Goal: Task Accomplishment & Management: Manage account settings

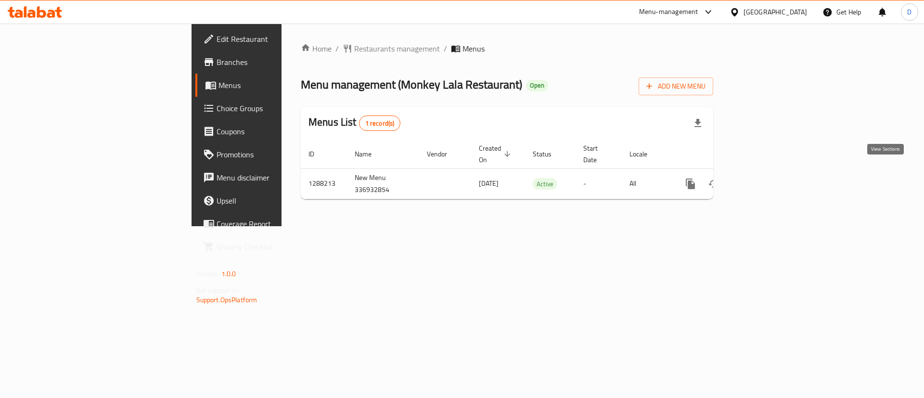
click at [764, 179] on icon "enhanced table" at bounding box center [759, 183] width 9 height 9
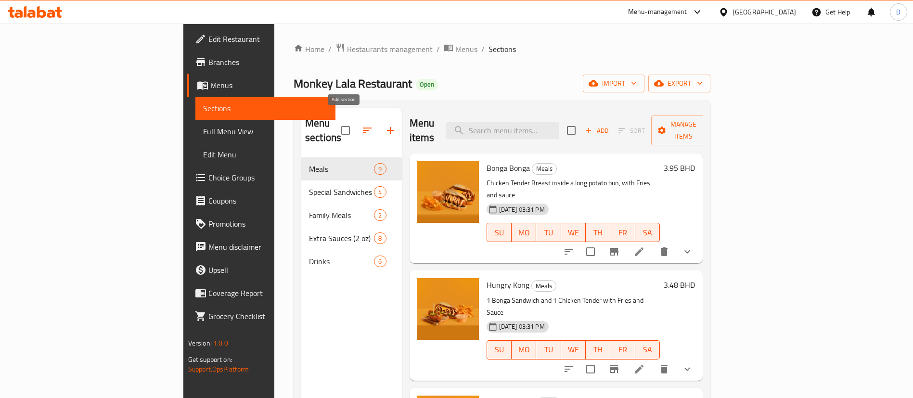
click at [384, 125] on icon "button" at bounding box center [390, 131] width 12 height 12
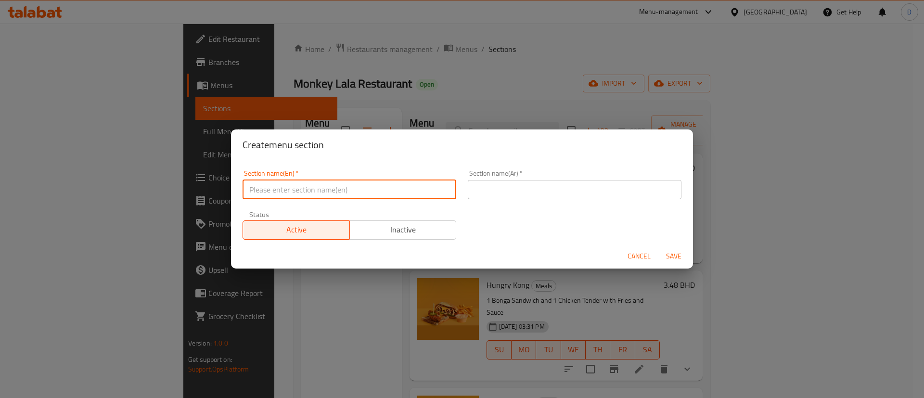
click at [381, 195] on input "text" at bounding box center [349, 189] width 214 height 19
type input "M41"
click at [551, 196] on input "text" at bounding box center [575, 189] width 214 height 19
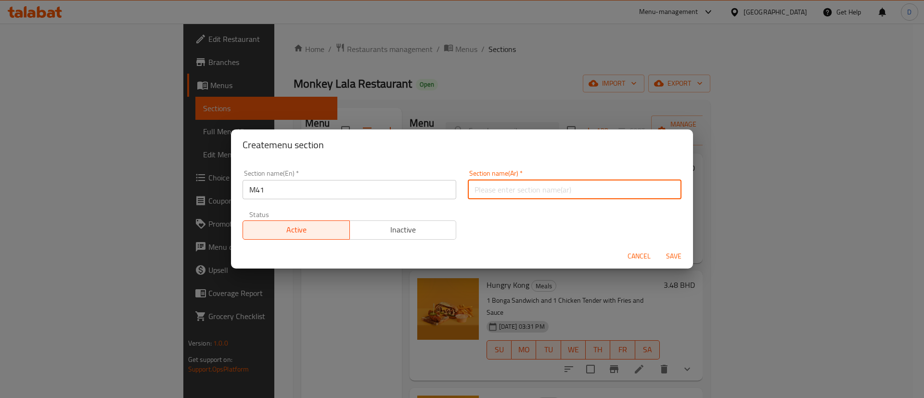
type input "وجبة لشخص واحد"
click at [678, 247] on button "Save" at bounding box center [673, 256] width 31 height 18
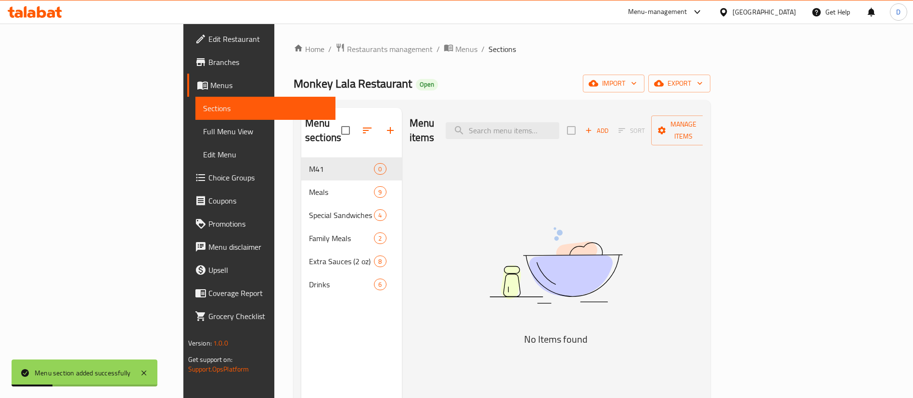
click at [715, 133] on div "Add Sort Manage items" at bounding box center [641, 130] width 149 height 30
click at [612, 130] on button "Add" at bounding box center [596, 130] width 31 height 15
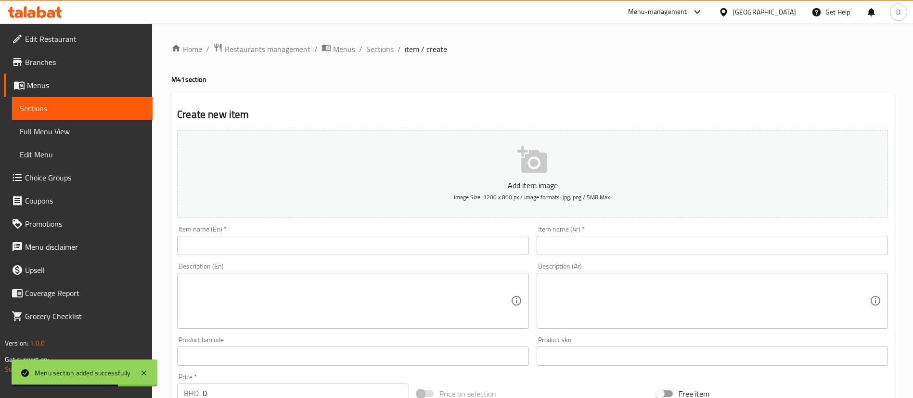
click at [222, 223] on div "Home / Restaurants management / Menus / Sections / item / create M41 section Cr…" at bounding box center [532, 352] width 722 height 618
click at [234, 246] on input "text" at bounding box center [352, 245] width 351 height 19
paste input "1 Piece of Bonga + Fries + Drink"
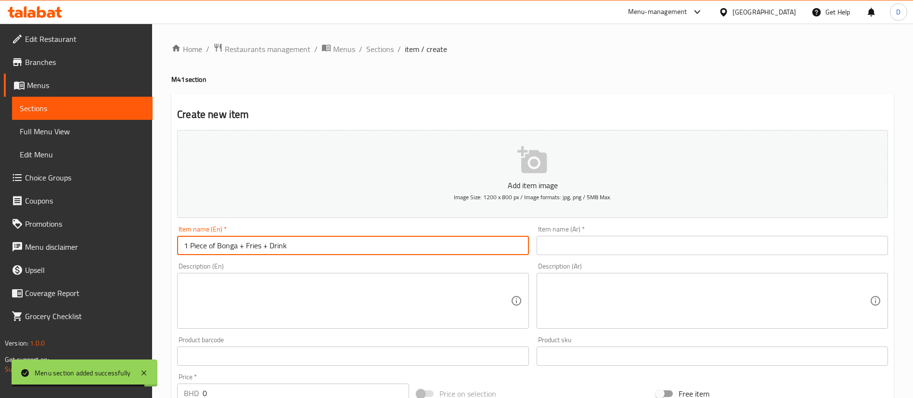
type input "1 Piece of Bonga + Fries + Drink"
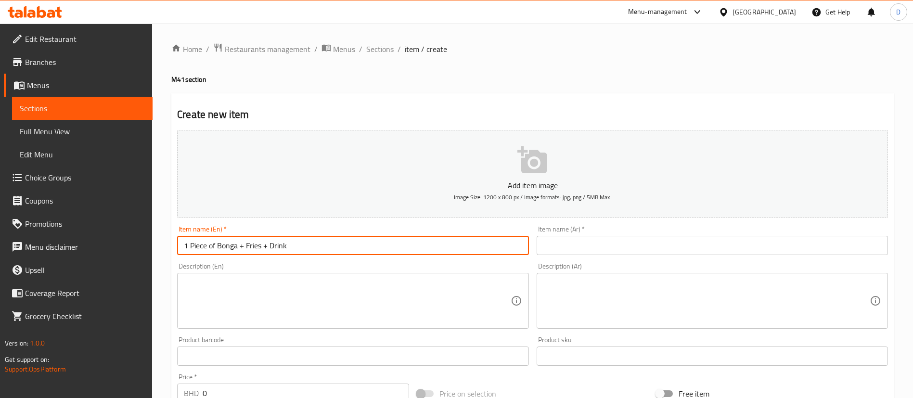
click at [576, 245] on input "text" at bounding box center [711, 245] width 351 height 19
paste input "قطعة بونجا واحدة + بطاطس مقلية + مشروب"
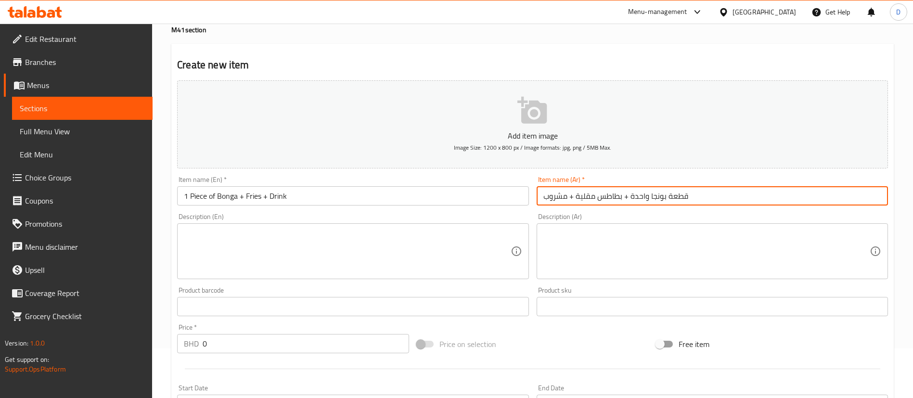
scroll to position [72, 0]
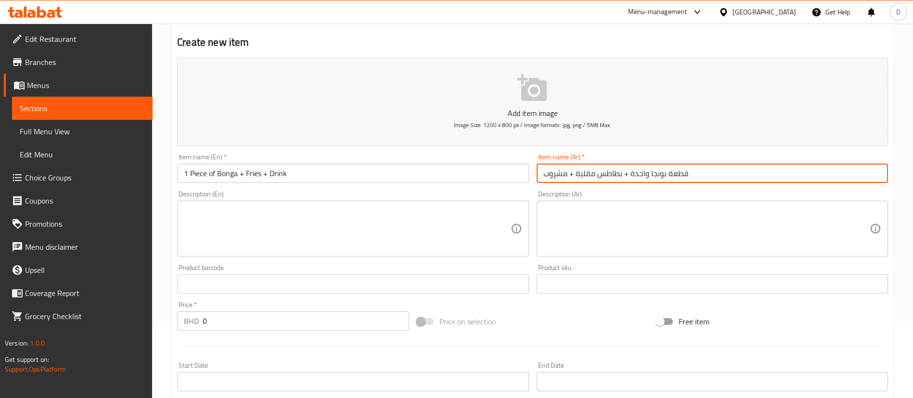
type input "قطعة بونجا واحدة + بطاطس مقلية + مشروب"
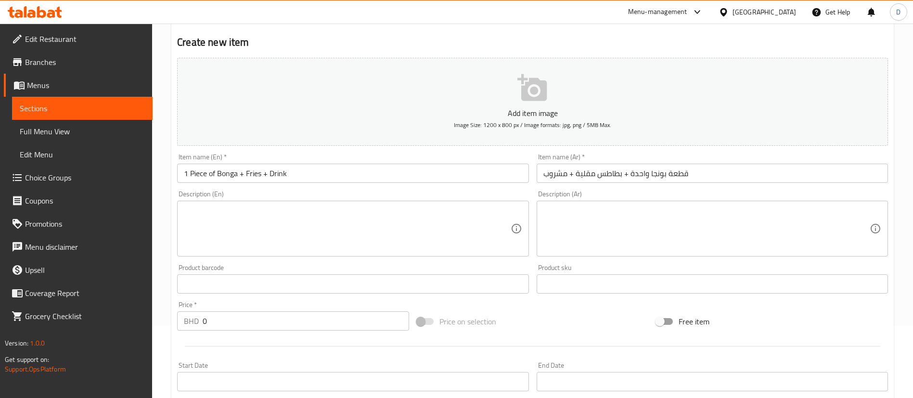
click at [231, 201] on div "Description (En)" at bounding box center [352, 229] width 351 height 56
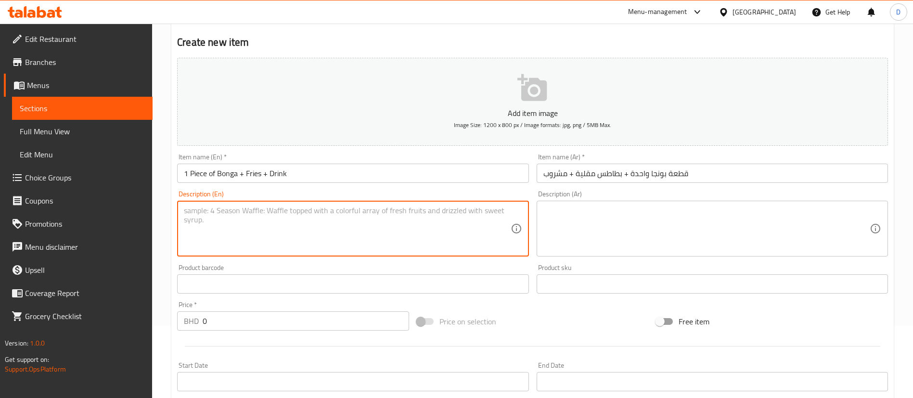
click at [238, 211] on textarea at bounding box center [347, 229] width 326 height 46
paste textarea "Chicken Tender Breast inside a long potato bun, with Fries, Sauce and your choi…"
type textarea "Chicken Tender Breast inside a long potato bun, with Fries, Sauce and your choi…"
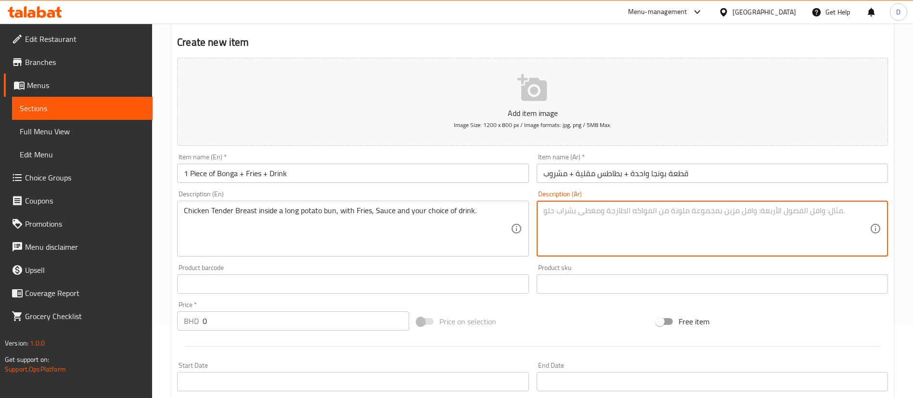
click at [553, 218] on textarea at bounding box center [706, 229] width 326 height 46
drag, startPoint x: 630, startPoint y: 230, endPoint x: 500, endPoint y: 211, distance: 131.4
click at [500, 211] on div "Add item image Image Size: 1200 x 800 px / Image formats: jpg, png / 5MB Max. I…" at bounding box center [532, 261] width 718 height 415
paste textarea "صدور دجاج طرية داخل خبزة بطاطس طويلة، مع بطاطس مقلية وصلصة ومشروب من اختيارك."
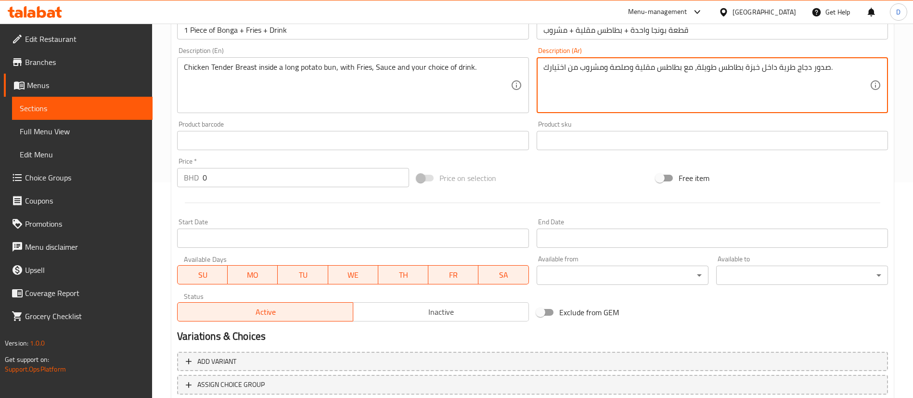
scroll to position [216, 0]
type textarea "صدور دجاج طرية داخل خبزة بطاطس طويلة، مع بطاطس مقلية وصلصة ومشروب من اختيارك."
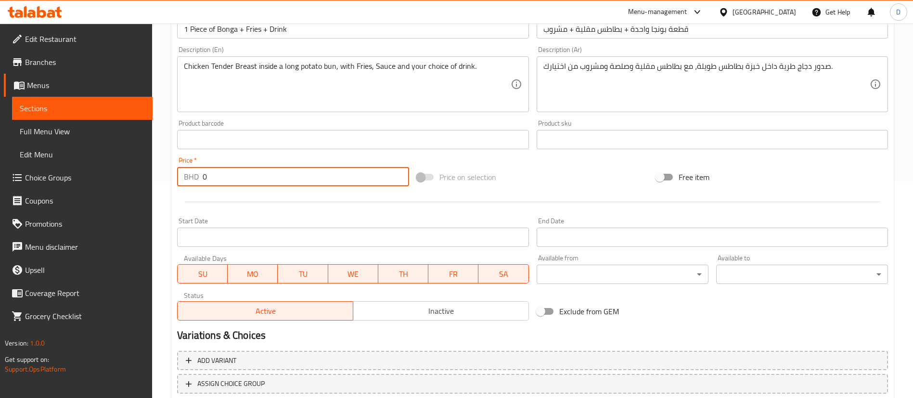
paste input "2.8"
drag, startPoint x: 209, startPoint y: 179, endPoint x: 189, endPoint y: 174, distance: 20.8
click at [189, 174] on div "BHD 2.8 Price *" at bounding box center [293, 176] width 232 height 19
click at [252, 175] on input "2.8" at bounding box center [306, 176] width 206 height 19
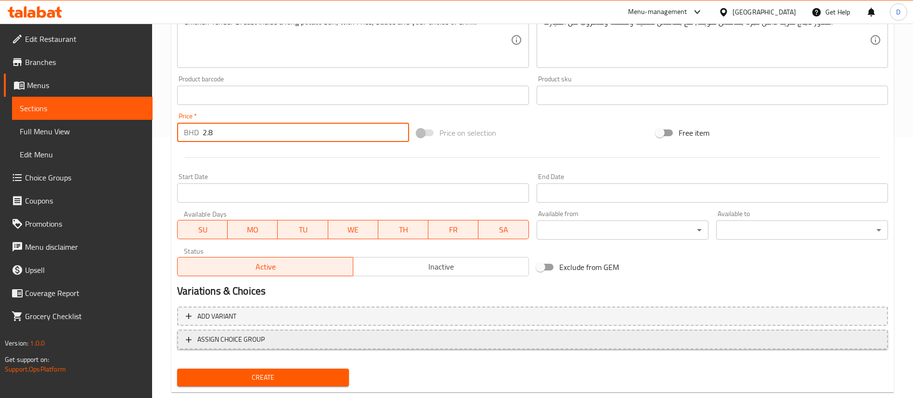
scroll to position [282, 0]
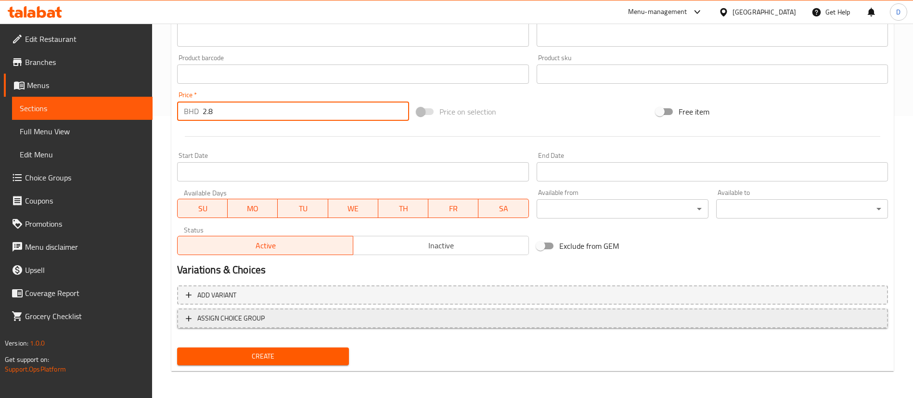
type input "2.8"
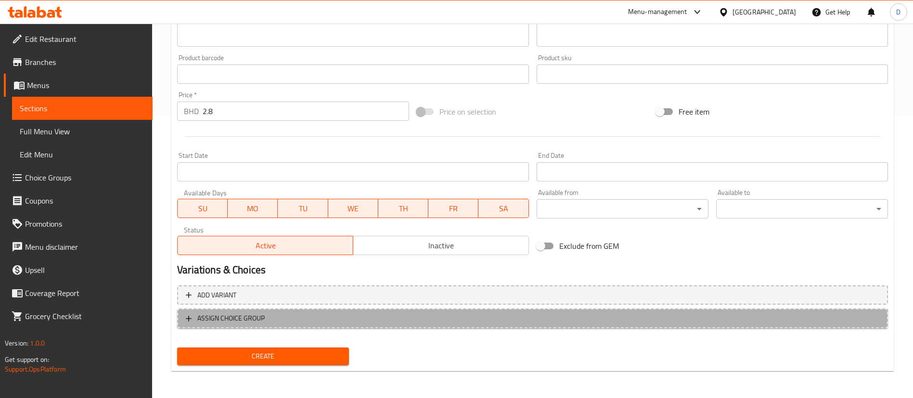
click at [280, 316] on span "ASSIGN CHOICE GROUP" at bounding box center [532, 318] width 693 height 12
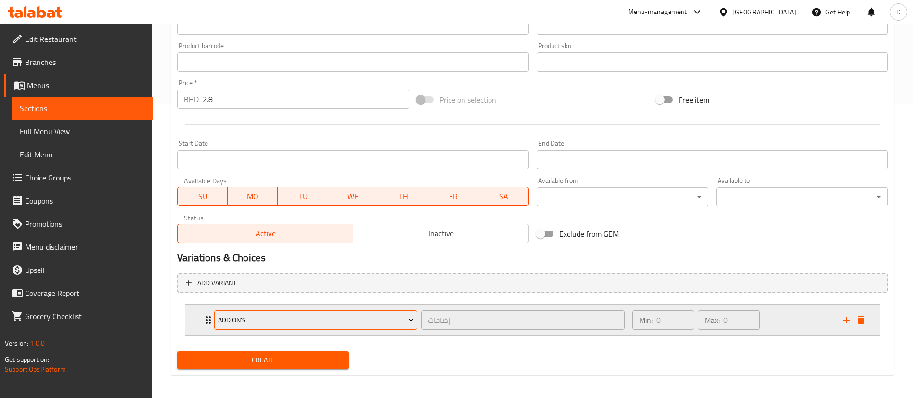
scroll to position [298, 0]
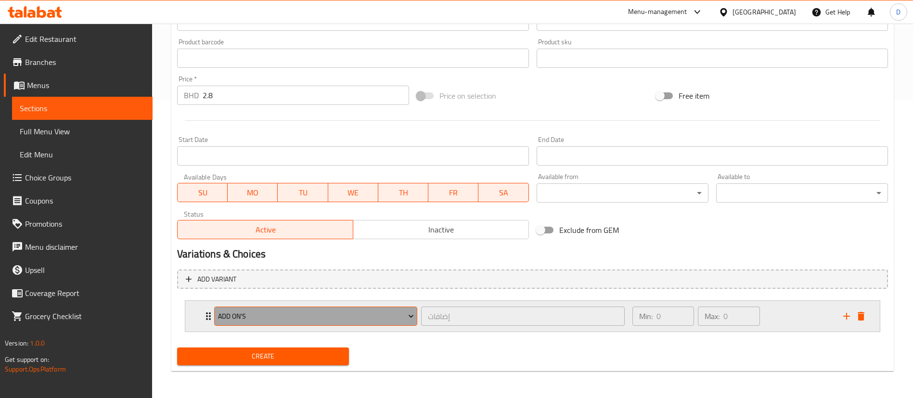
click at [344, 313] on span "Add On's" at bounding box center [316, 316] width 196 height 12
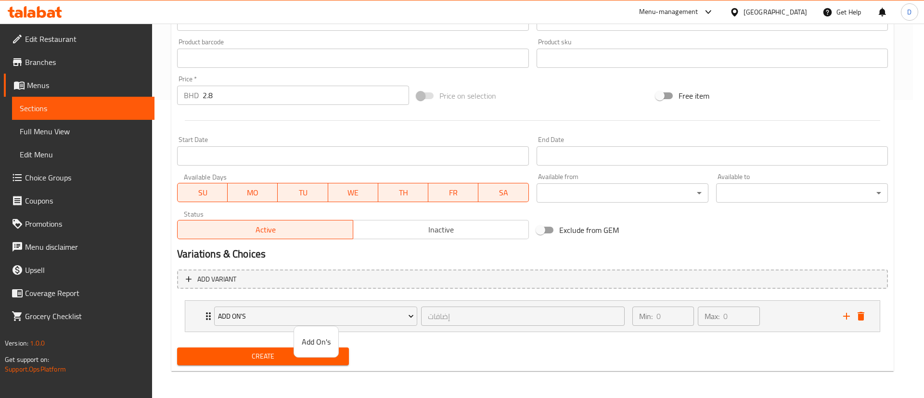
click at [403, 319] on div at bounding box center [462, 199] width 924 height 398
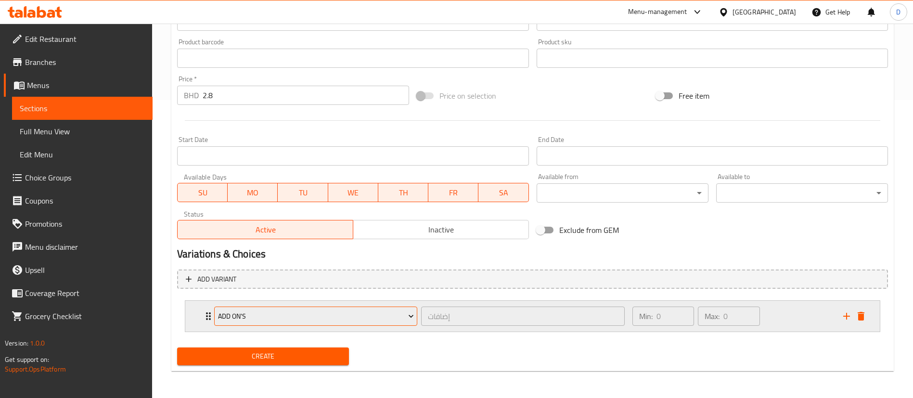
click at [406, 317] on span "Add On's" at bounding box center [316, 316] width 196 height 12
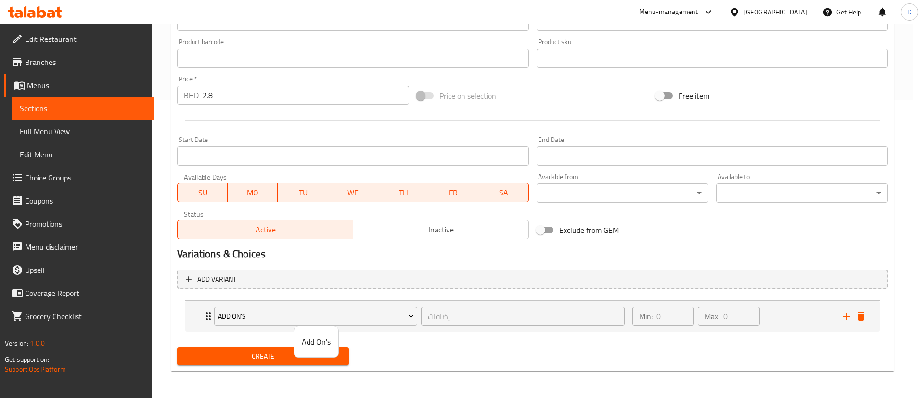
click at [408, 317] on div at bounding box center [462, 199] width 924 height 398
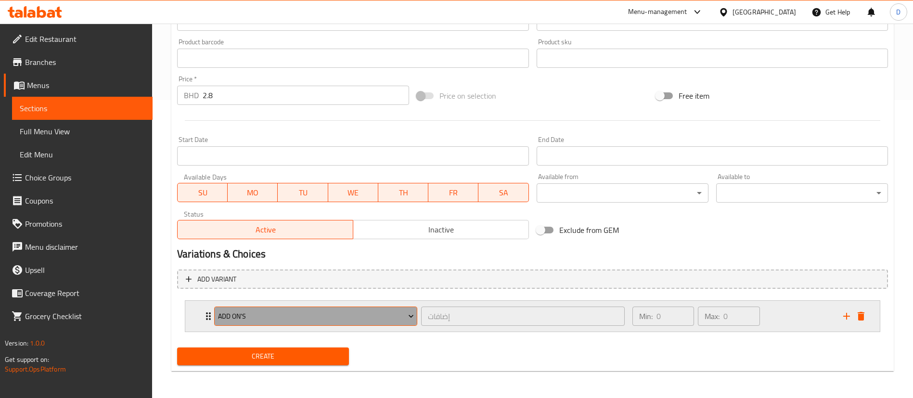
click at [412, 318] on icon "Expand" at bounding box center [411, 316] width 10 height 10
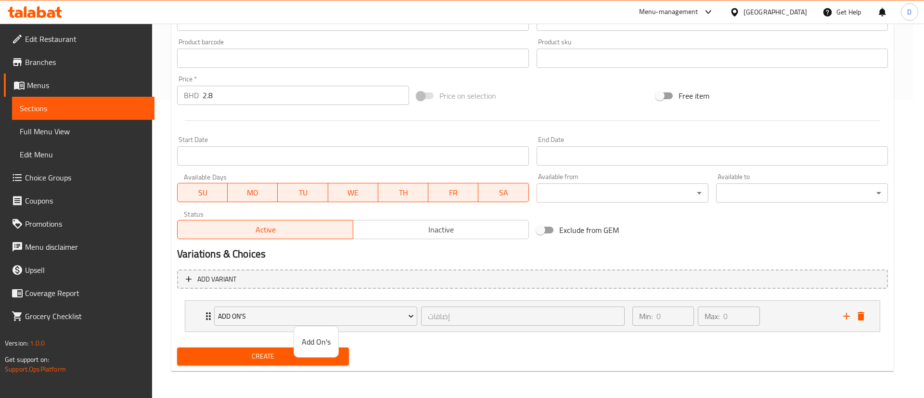
click at [321, 347] on span "Add On's" at bounding box center [316, 342] width 29 height 12
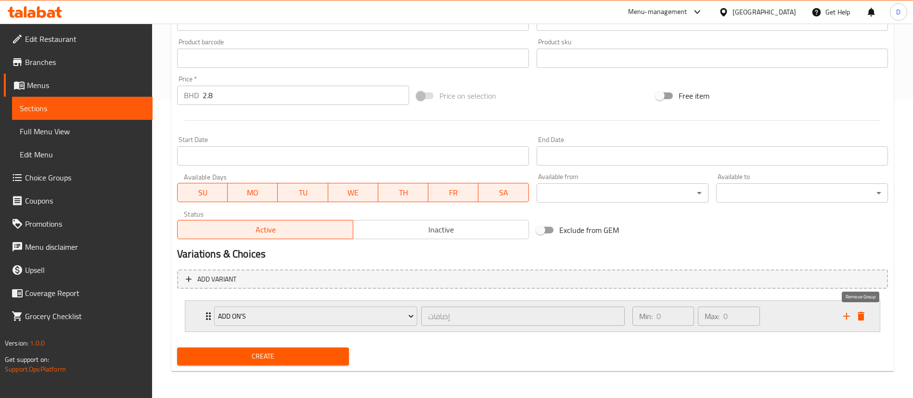
click at [858, 320] on icon "delete" at bounding box center [861, 316] width 12 height 12
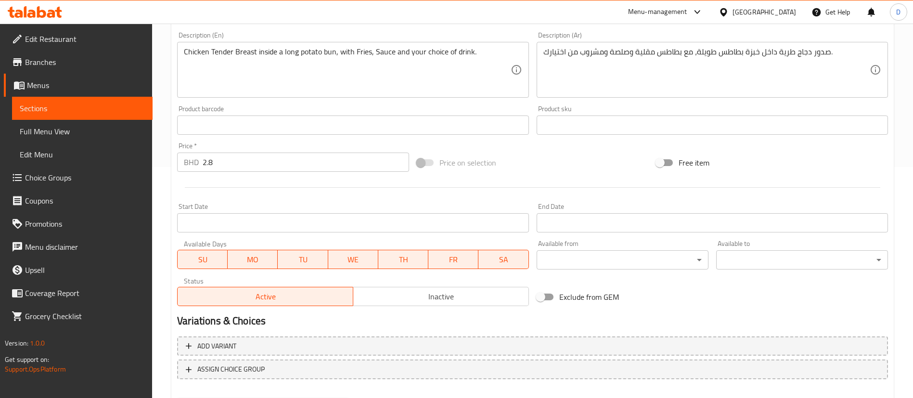
scroll to position [282, 0]
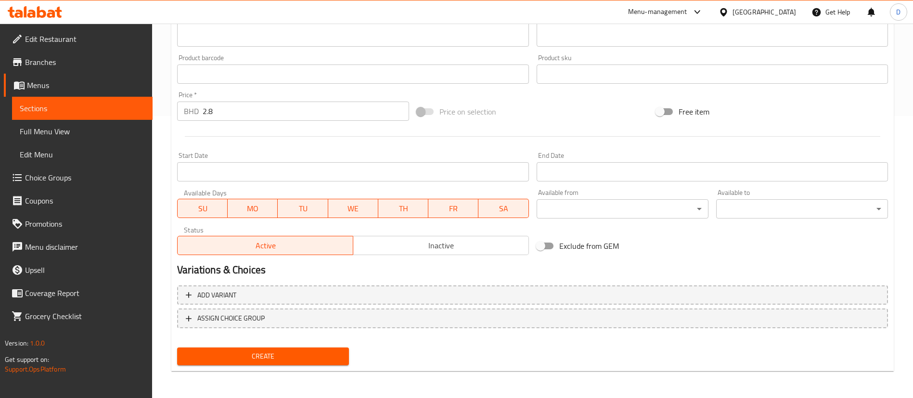
click at [312, 355] on span "Create" at bounding box center [263, 356] width 156 height 12
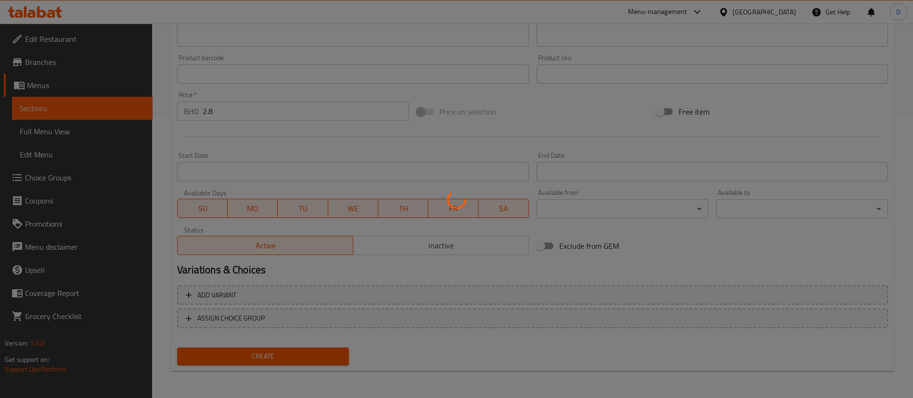
scroll to position [0, 0]
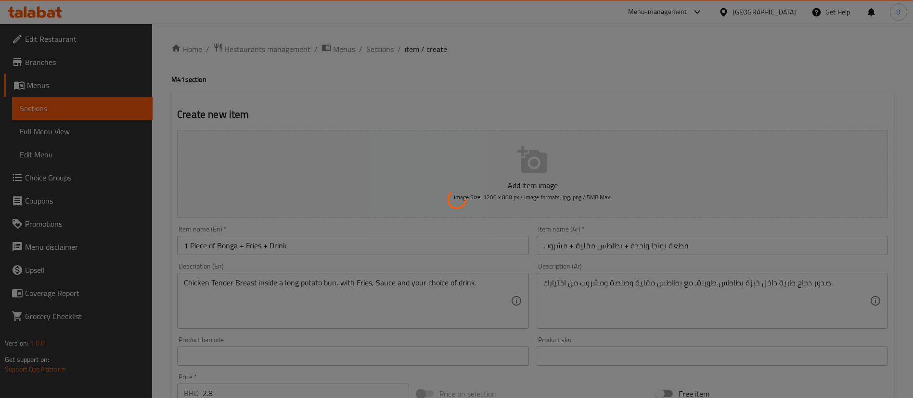
type input "0"
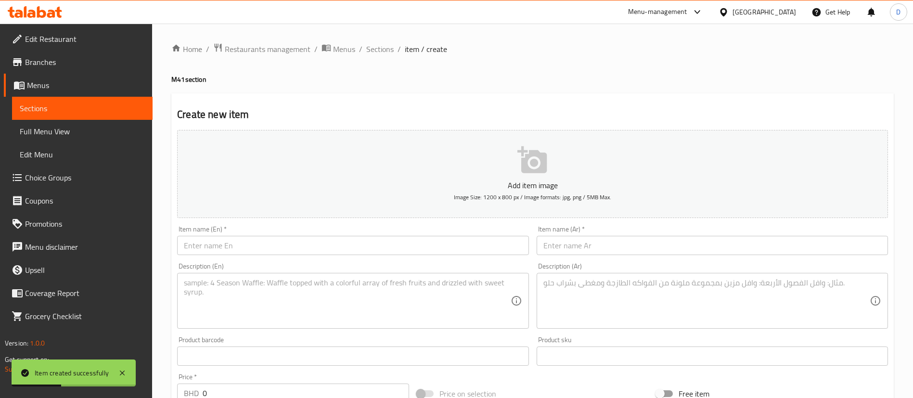
click at [233, 236] on input "text" at bounding box center [352, 245] width 351 height 19
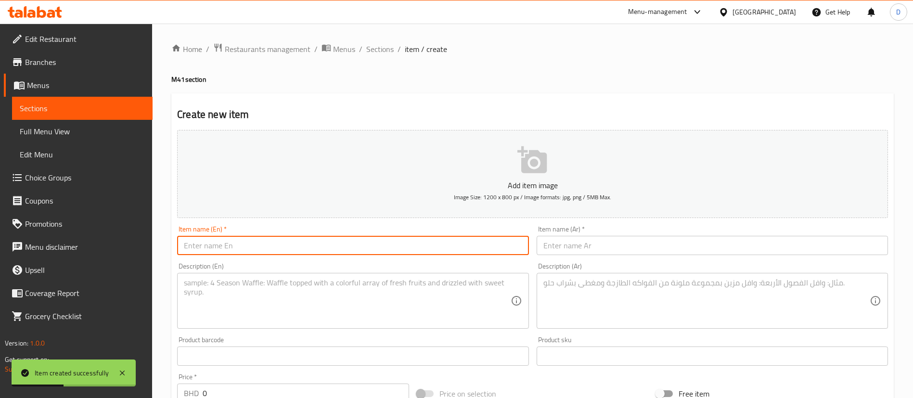
paste input "Jumbo Lala + Fries + Drink"
type input "Jumbo Lala + Fries + Drink"
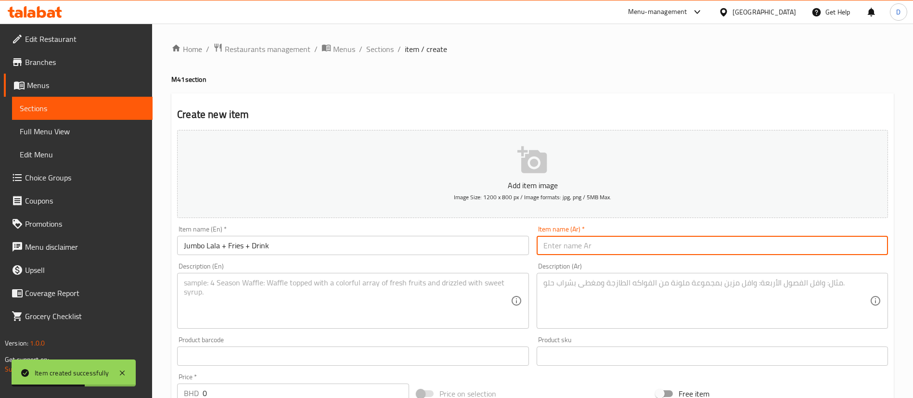
click at [569, 242] on input "text" at bounding box center [711, 245] width 351 height 19
paste input "جامبو لالا + بطاطس مقلية + مشروب"
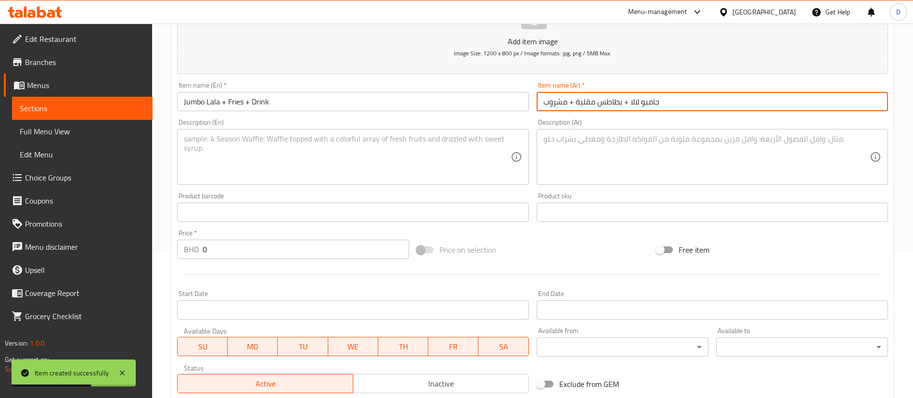
scroll to position [144, 0]
type input "جامبو لالا + بطاطس مقلية + مشروب"
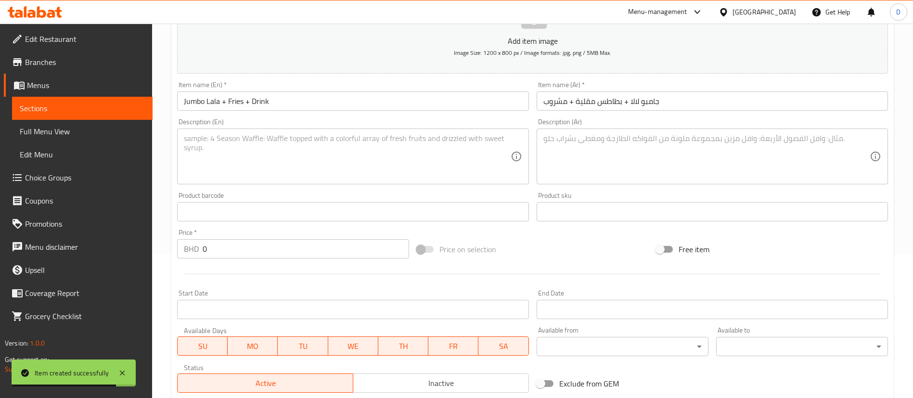
click at [216, 170] on textarea at bounding box center [347, 157] width 326 height 46
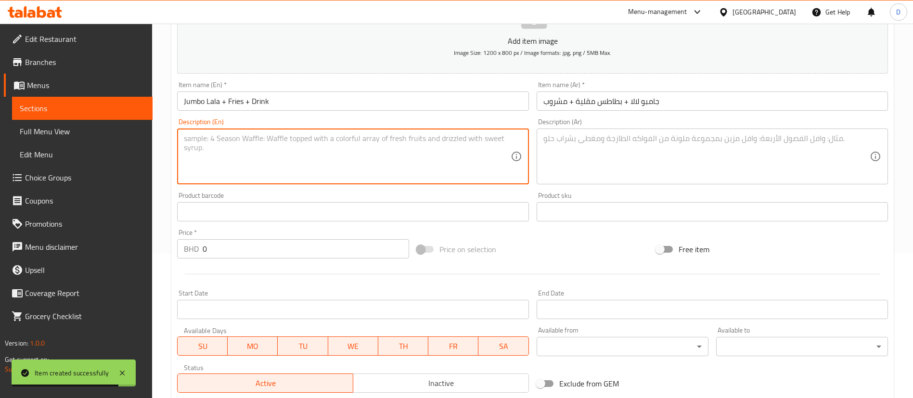
paste textarea "Chicken Tender Wrap stuffed with special sauce, served with Fries, Sauce and yo…"
type textarea "Chicken Tender Wrap stuffed with special sauce, served with Fries, Sauce and yo…"
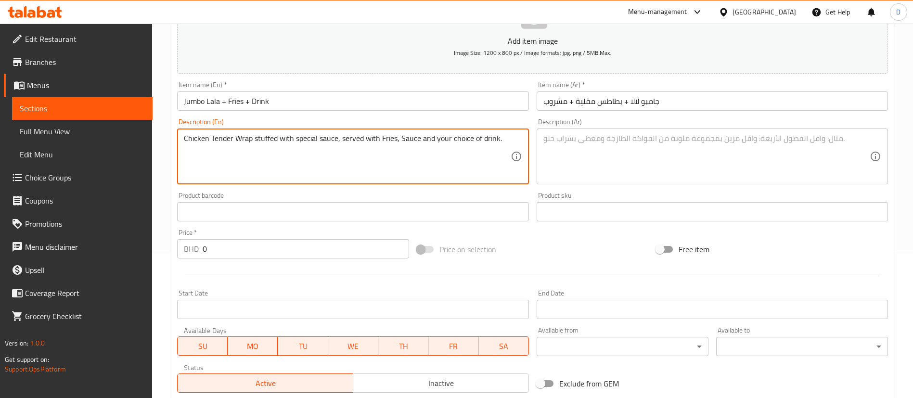
click at [595, 160] on textarea at bounding box center [706, 157] width 326 height 46
paste textarea "لفائف دجاج طرية محشوة بصلصة خاصة، تقدم مع البطاطس المقلية والصلصة والمشروب حسب …"
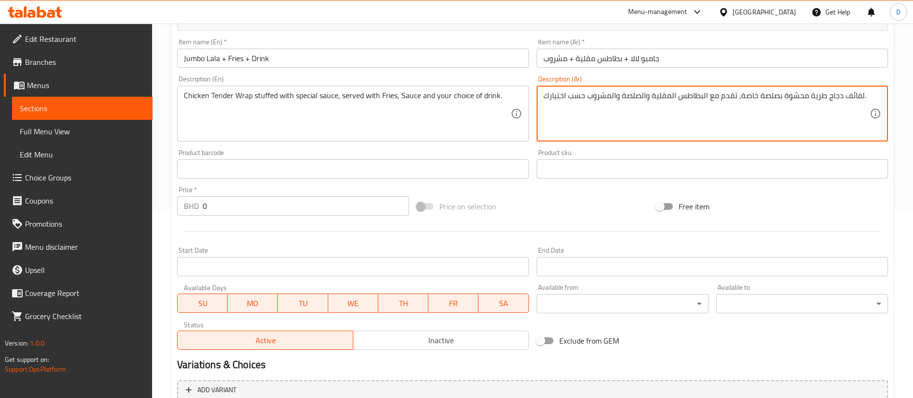
scroll to position [216, 0]
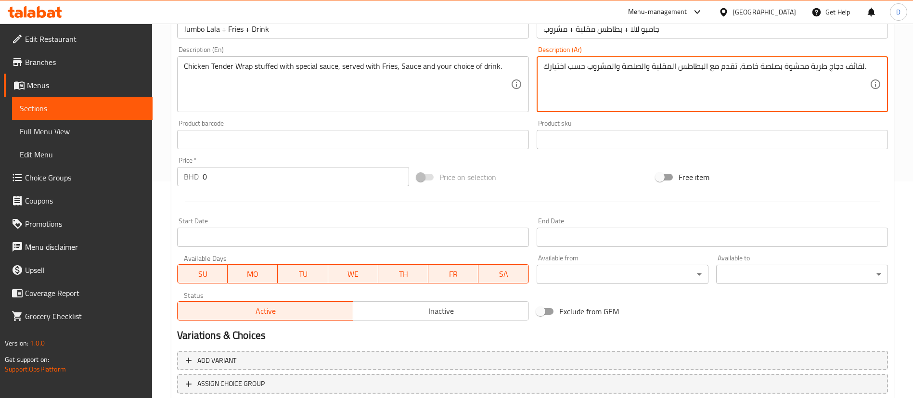
type textarea "لفائف دجاج طرية محشوة بصلصة خاصة، تقدم مع البطاطس المقلية والصلصة والمشروب حسب …"
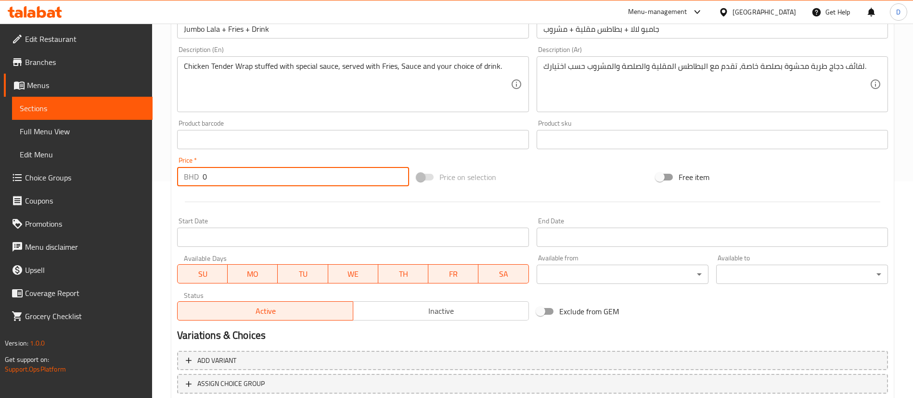
drag, startPoint x: 221, startPoint y: 177, endPoint x: 27, endPoint y: 193, distance: 194.5
click at [147, 165] on div "Edit Restaurant Branches Menus Sections Full Menu View Edit Menu Choice Groups …" at bounding box center [456, 135] width 913 height 656
type input "3.33"
click at [199, 199] on div at bounding box center [532, 202] width 718 height 24
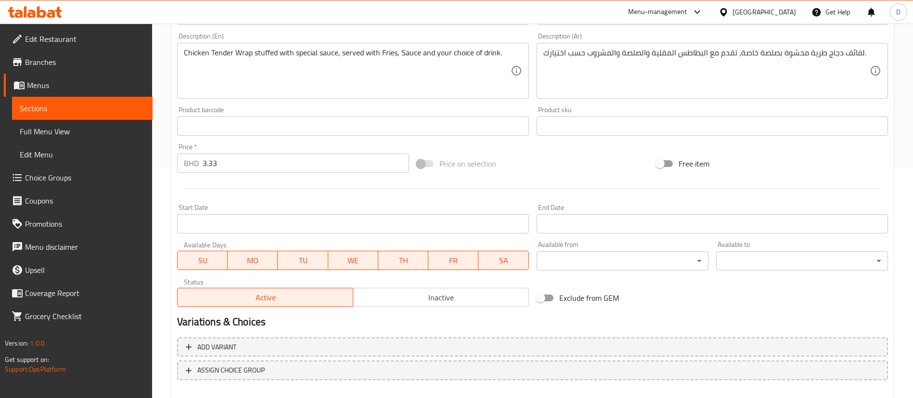
scroll to position [282, 0]
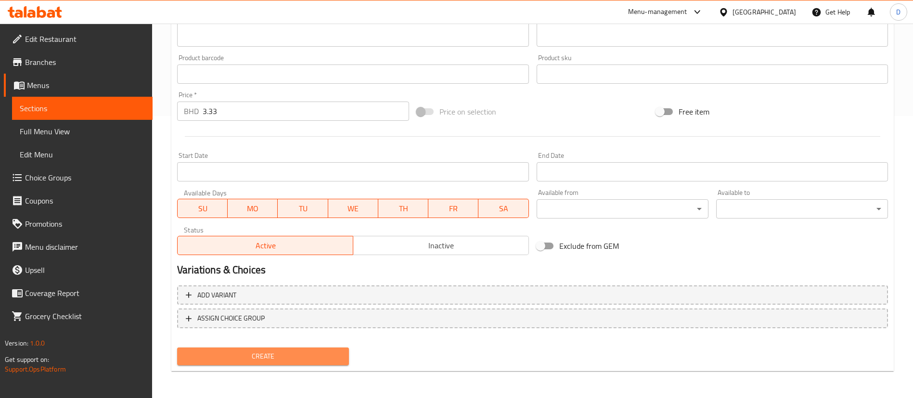
click at [282, 350] on span "Create" at bounding box center [263, 356] width 156 height 12
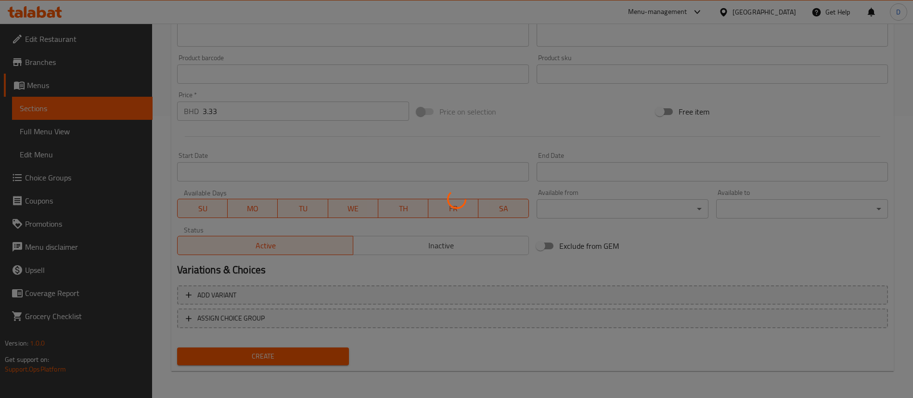
scroll to position [0, 0]
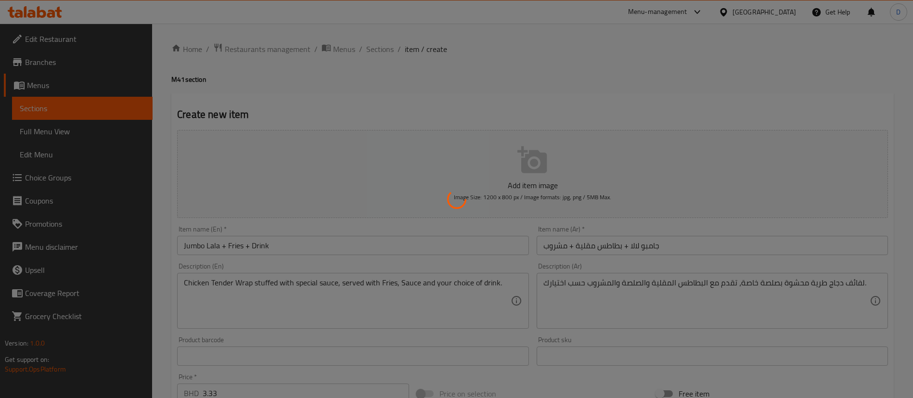
type input "0"
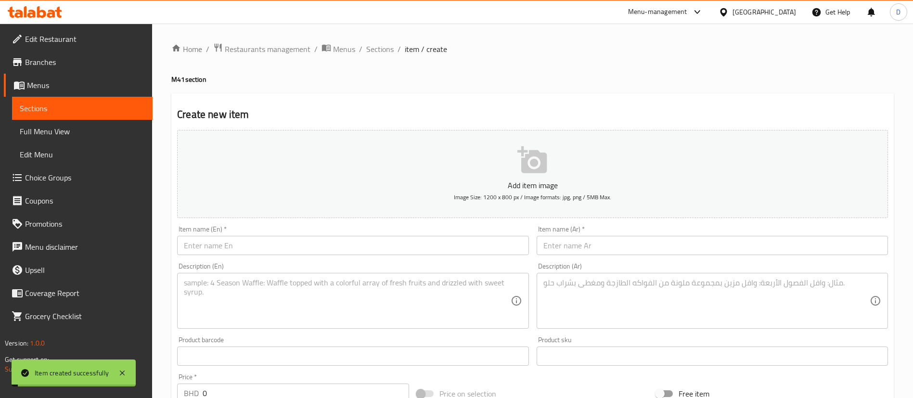
click at [380, 51] on span "Sections" at bounding box center [379, 49] width 27 height 12
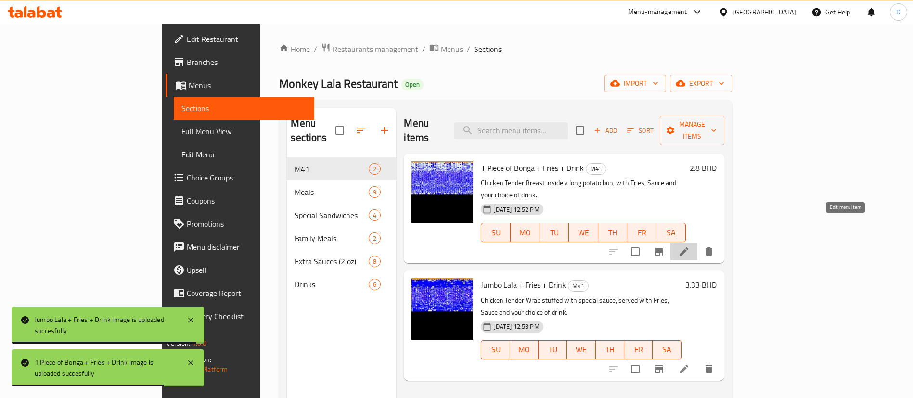
click at [688, 247] on icon at bounding box center [683, 251] width 9 height 9
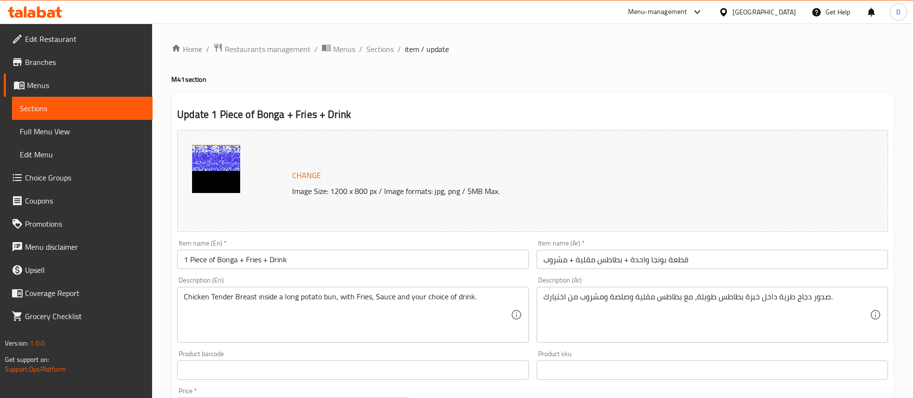
click at [483, 51] on ol "Home / Restaurants management / Menus / Sections / item / update" at bounding box center [532, 49] width 722 height 13
drag, startPoint x: 384, startPoint y: 47, endPoint x: 406, endPoint y: 56, distance: 22.9
click at [384, 47] on span "Sections" at bounding box center [379, 49] width 27 height 12
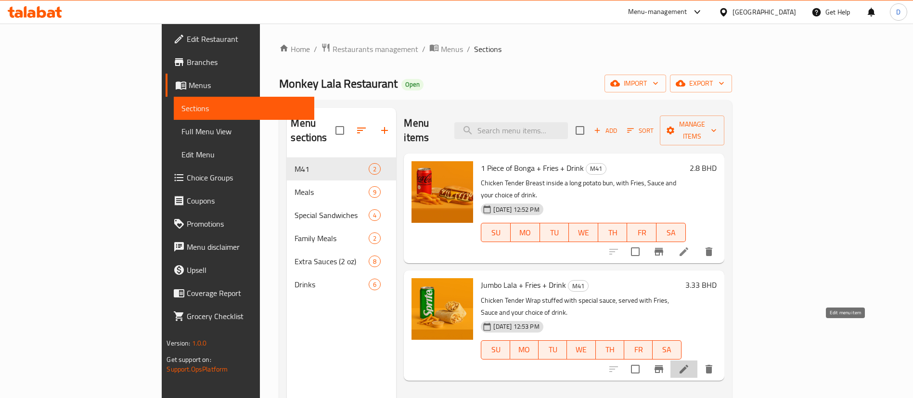
click at [689, 363] on icon at bounding box center [684, 369] width 12 height 12
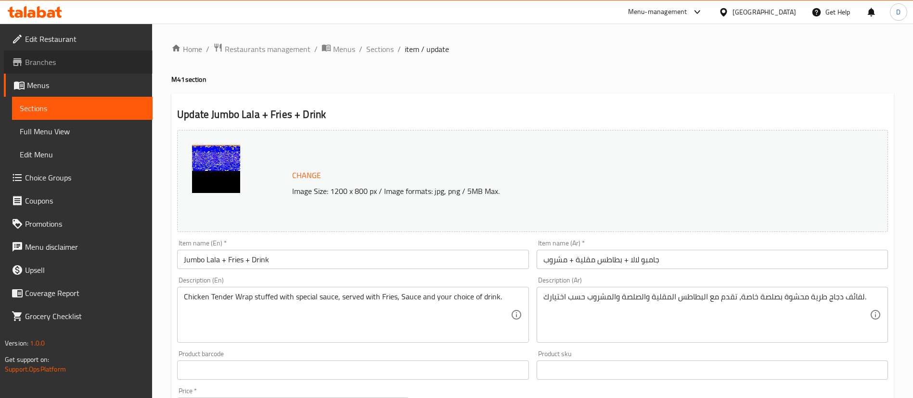
click at [61, 65] on span "Branches" at bounding box center [85, 62] width 120 height 12
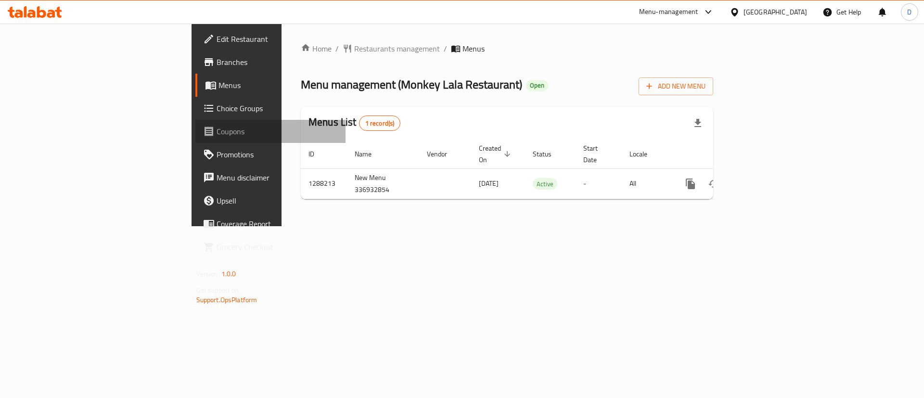
click at [195, 120] on link "Coupons" at bounding box center [270, 131] width 151 height 23
click at [216, 110] on span "Choice Groups" at bounding box center [277, 108] width 122 height 12
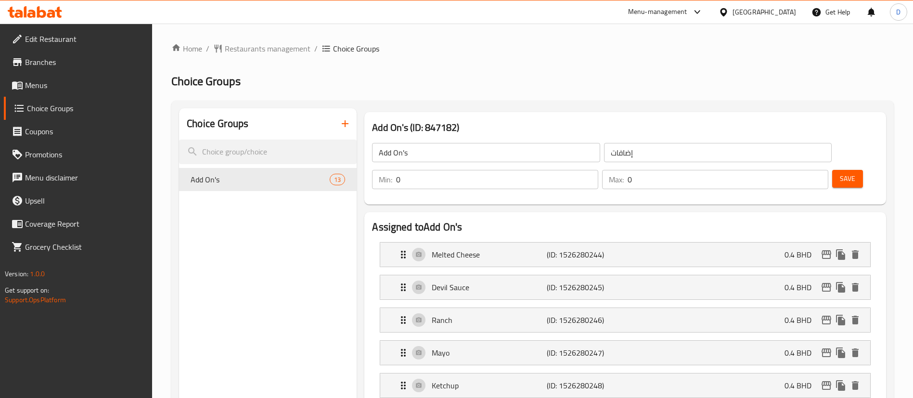
click at [340, 121] on icon "button" at bounding box center [345, 124] width 12 height 12
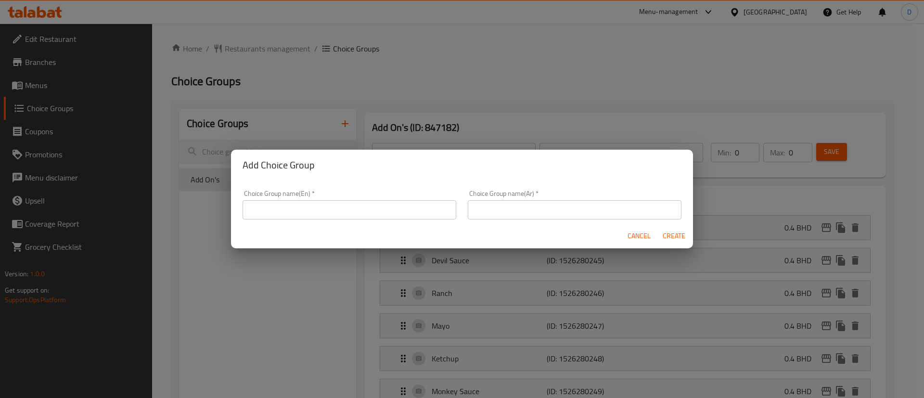
click at [316, 169] on h2 "Add Choice Group" at bounding box center [461, 164] width 439 height 15
drag, startPoint x: 308, startPoint y: 190, endPoint x: 303, endPoint y: 204, distance: 14.9
click at [304, 201] on div "Choice Group name(En)   * Choice Group name(En) *" at bounding box center [349, 204] width 214 height 29
click at [303, 206] on input "text" at bounding box center [349, 209] width 214 height 19
click at [324, 210] on input "Choice of drink" at bounding box center [349, 209] width 214 height 19
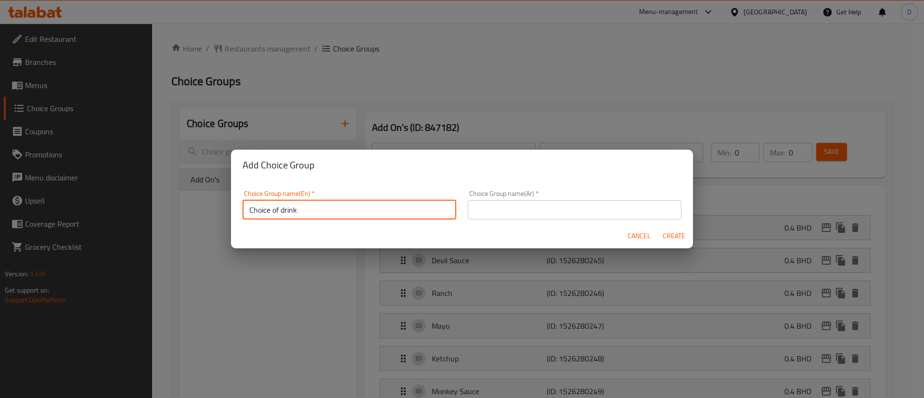
click at [324, 210] on input "Choice of drink" at bounding box center [349, 209] width 214 height 19
type input "Choice of drink"
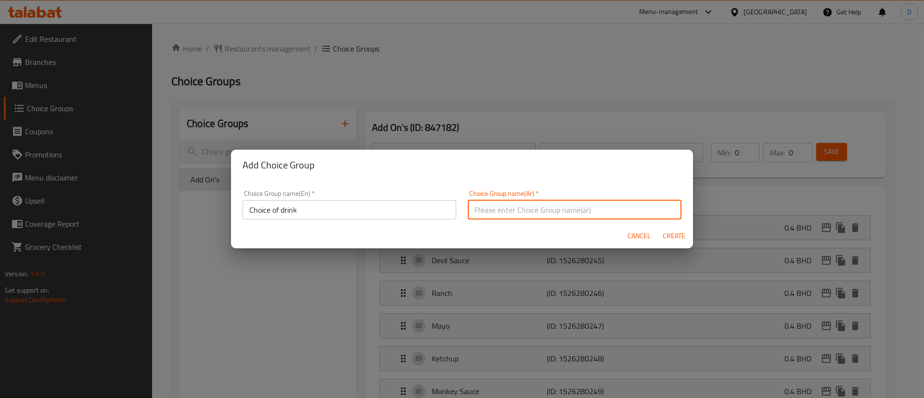
click at [480, 202] on input "text" at bounding box center [575, 209] width 214 height 19
paste input "اختيار الشراب"
type input "اختيار الشراب"
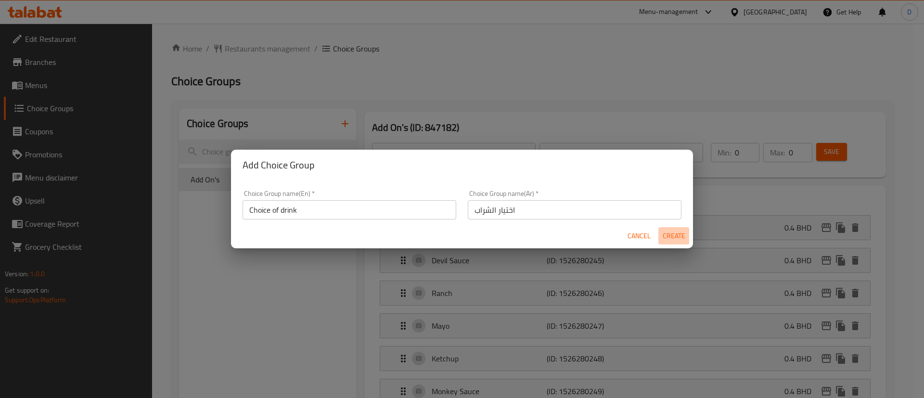
click at [674, 234] on span "Create" at bounding box center [673, 236] width 23 height 12
type input "Choice of drink"
type input "اختيار الشراب"
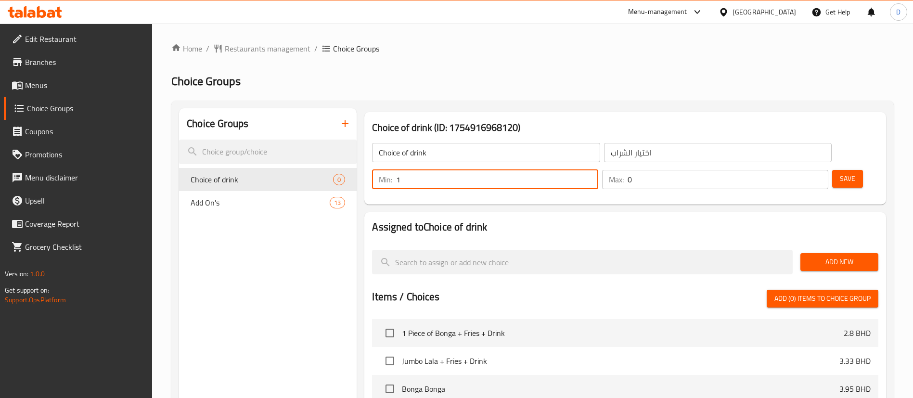
type input "1"
click at [598, 170] on input "1" at bounding box center [497, 179] width 202 height 19
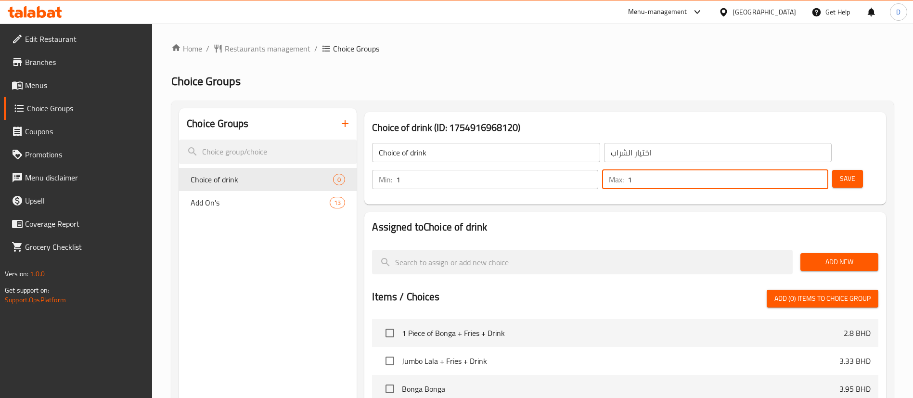
type input "1"
click at [805, 170] on input "1" at bounding box center [727, 179] width 201 height 19
click at [834, 246] on div "Add New" at bounding box center [839, 262] width 86 height 32
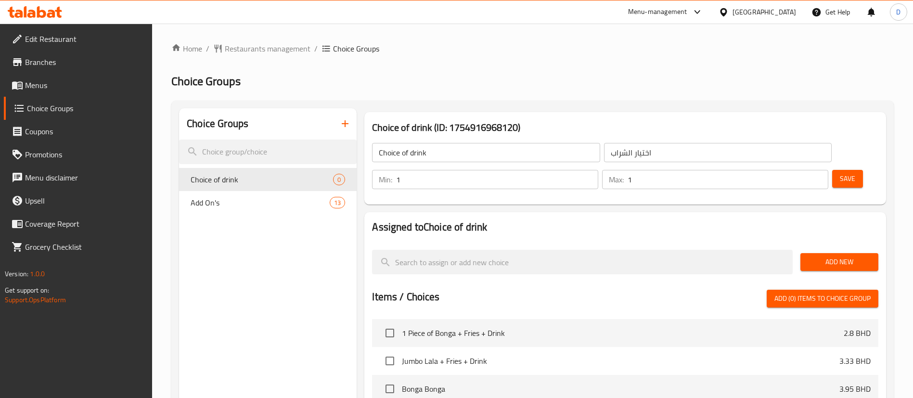
click at [837, 253] on button "Add New" at bounding box center [839, 262] width 78 height 18
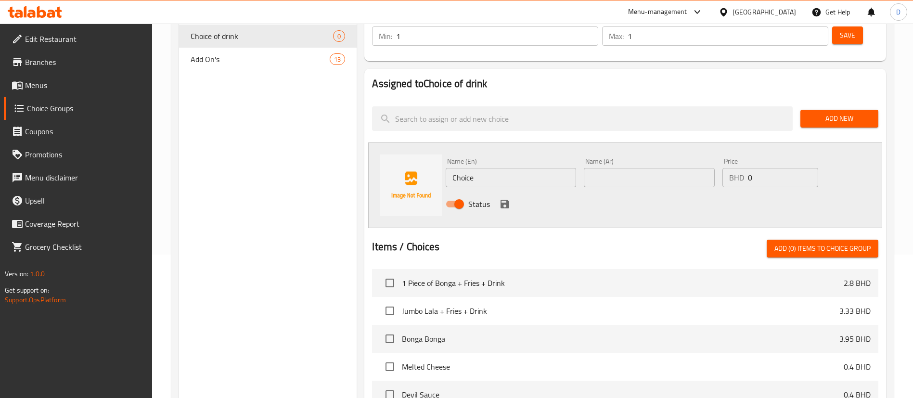
scroll to position [144, 0]
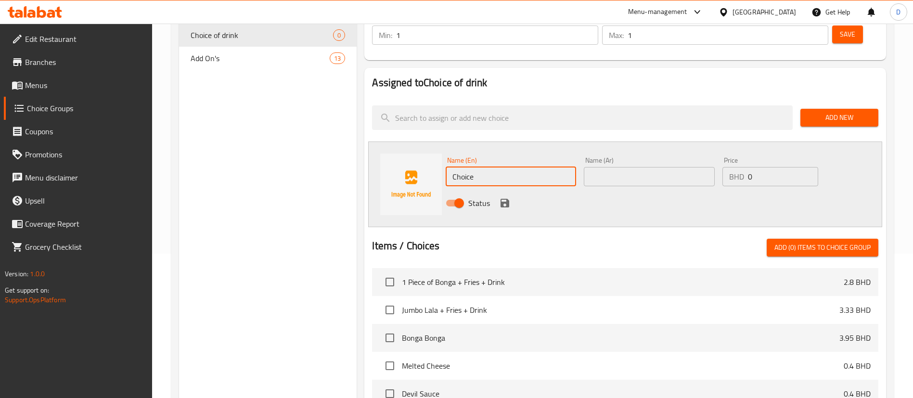
drag, startPoint x: 486, startPoint y: 146, endPoint x: 494, endPoint y: 146, distance: 7.7
click at [446, 167] on input "Choice" at bounding box center [510, 176] width 130 height 19
paste input "Zero Cok"
type input "Zero Coke"
click at [605, 157] on div "Name (Ar) Name (Ar)" at bounding box center [648, 171] width 130 height 29
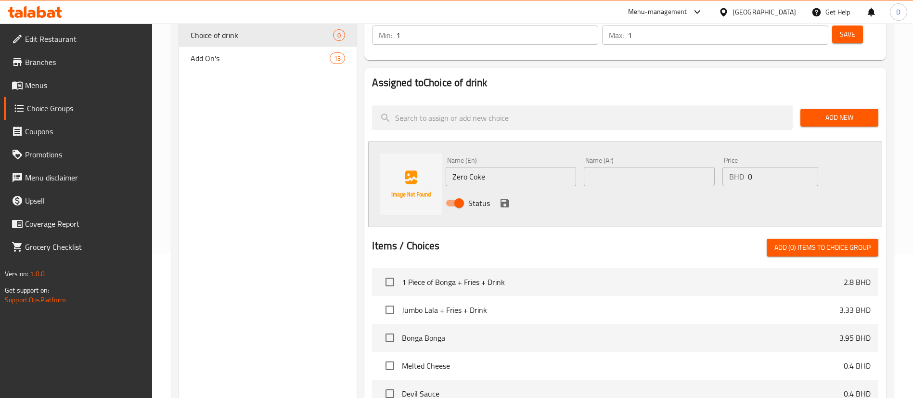
click at [630, 167] on input "text" at bounding box center [648, 176] width 130 height 19
paste input "Zero Coke"
type input "Zero Coke"
click at [504, 196] on button "save" at bounding box center [504, 203] width 14 height 14
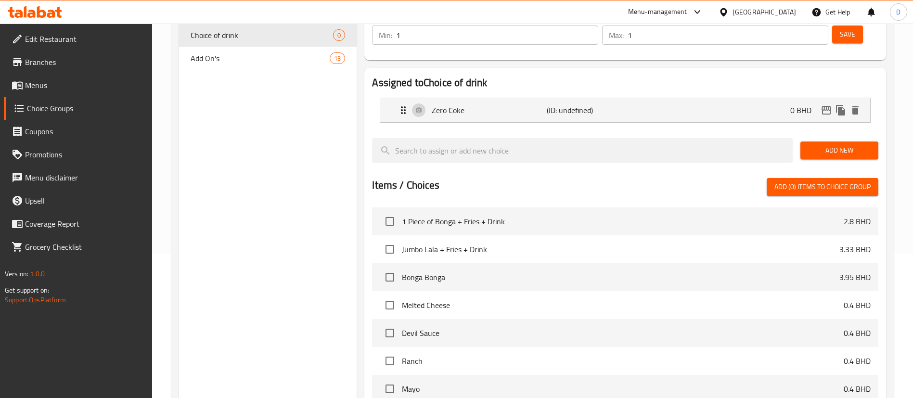
click at [827, 134] on div "Add New" at bounding box center [839, 150] width 86 height 32
click at [828, 144] on span "Add New" at bounding box center [839, 150] width 63 height 12
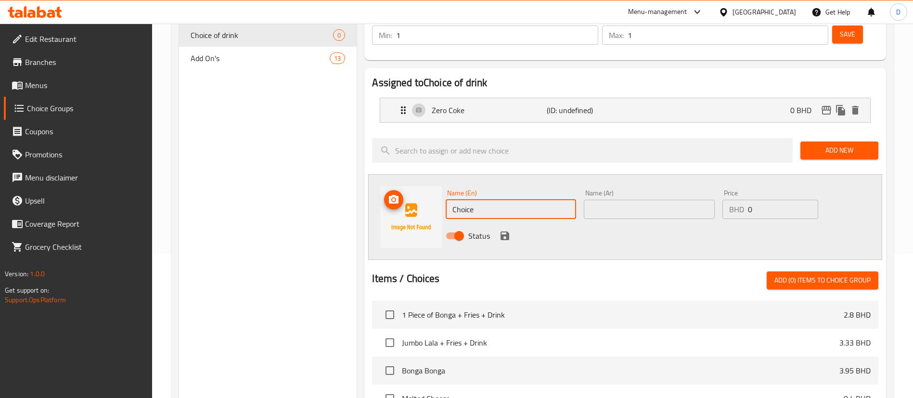
drag, startPoint x: 531, startPoint y: 183, endPoint x: 409, endPoint y: 197, distance: 122.0
click at [409, 197] on div "Name (En) Choice Name (En) Name (Ar) Name (Ar) Price BHD 0 Price Status" at bounding box center [625, 217] width 514 height 86
paste input "Light Cok"
type input "Light Coke"
click at [596, 192] on div "Name (Ar) Name (Ar)" at bounding box center [649, 204] width 138 height 37
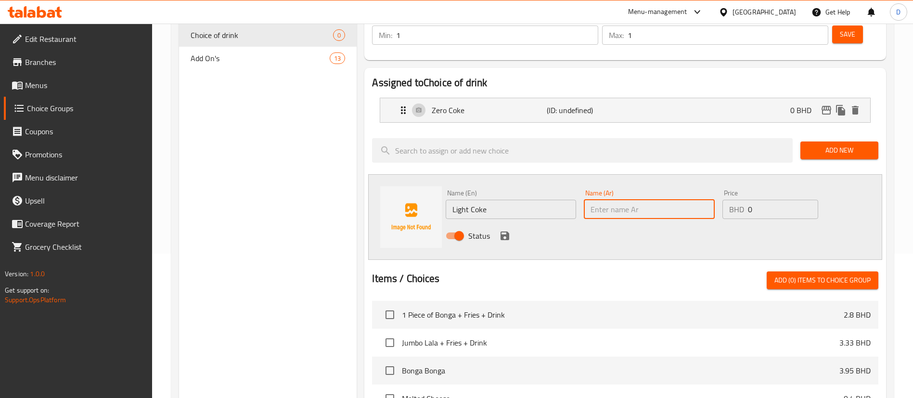
click at [605, 200] on input "text" at bounding box center [648, 209] width 130 height 19
paste input "Light Coke"
type input "Light Coke"
click at [507, 231] on icon "save" at bounding box center [504, 235] width 9 height 9
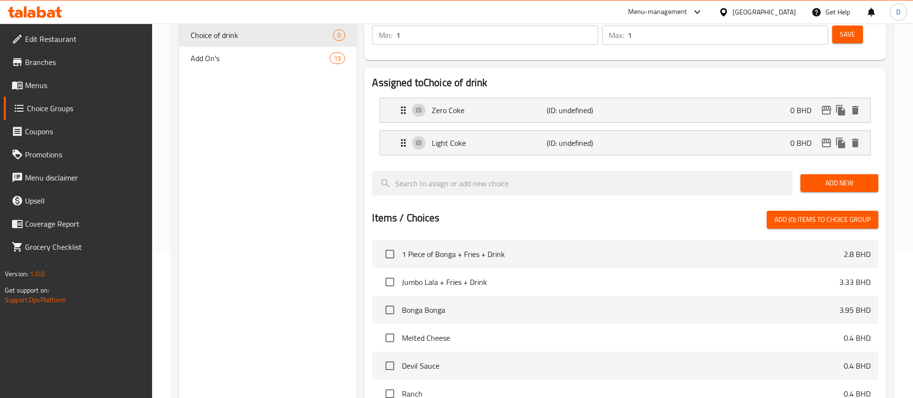
click at [832, 167] on div "Add New" at bounding box center [839, 183] width 86 height 32
click at [831, 177] on span "Add New" at bounding box center [839, 183] width 63 height 12
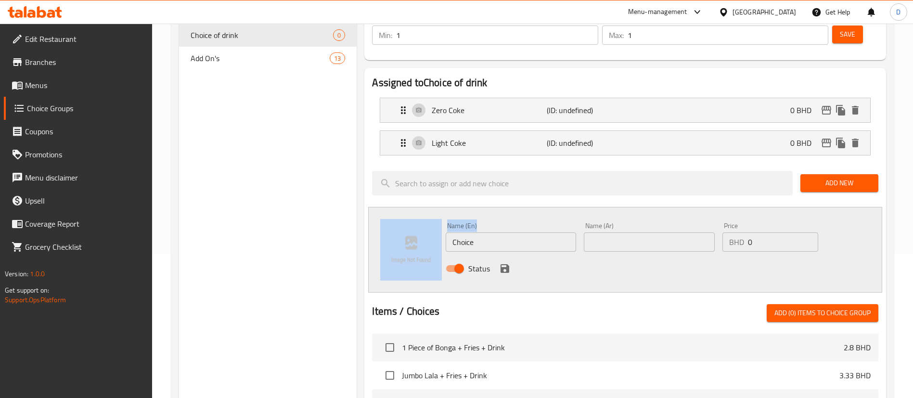
drag, startPoint x: 500, startPoint y: 225, endPoint x: 432, endPoint y: 226, distance: 67.8
click at [432, 226] on div "Name (En) Choice Name (En) Name (Ar) Name (Ar) Price BHD 0 Price Status" at bounding box center [625, 250] width 514 height 86
click at [511, 232] on input "Choice" at bounding box center [510, 241] width 130 height 19
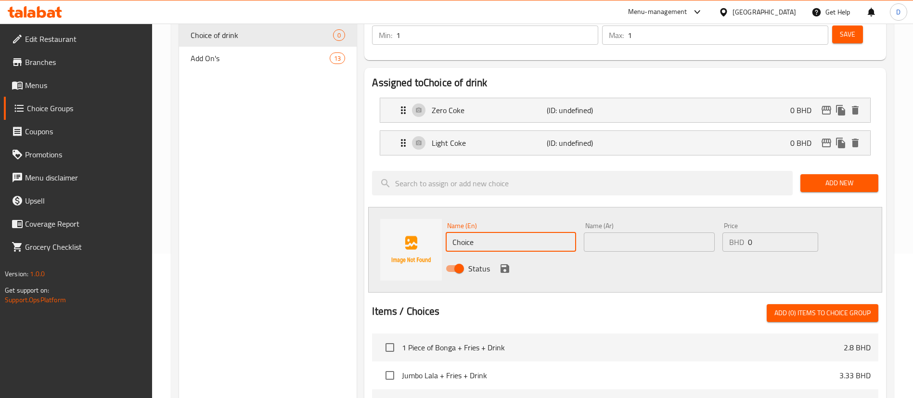
click at [511, 232] on input "Choice" at bounding box center [510, 241] width 130 height 19
paste input "Sprit"
click at [511, 232] on input "Choice" at bounding box center [510, 241] width 130 height 19
type input "Sprite"
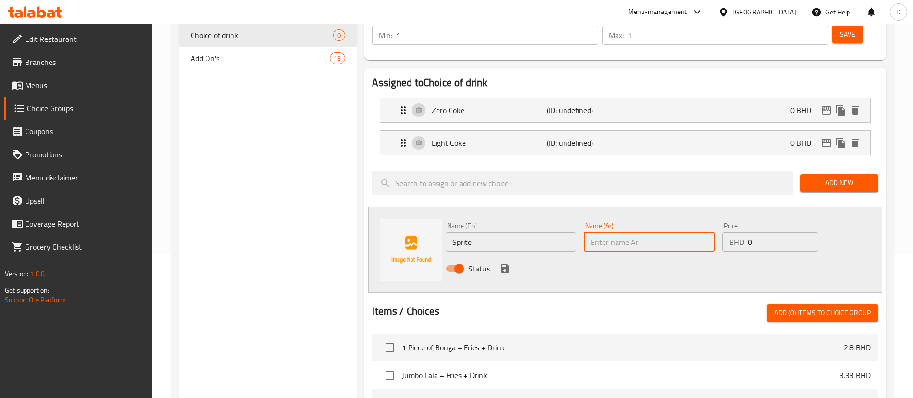
click at [586, 232] on input "text" at bounding box center [648, 241] width 130 height 19
paste input "Sprite"
type input "Sprite"
click at [507, 264] on icon "save" at bounding box center [504, 268] width 9 height 9
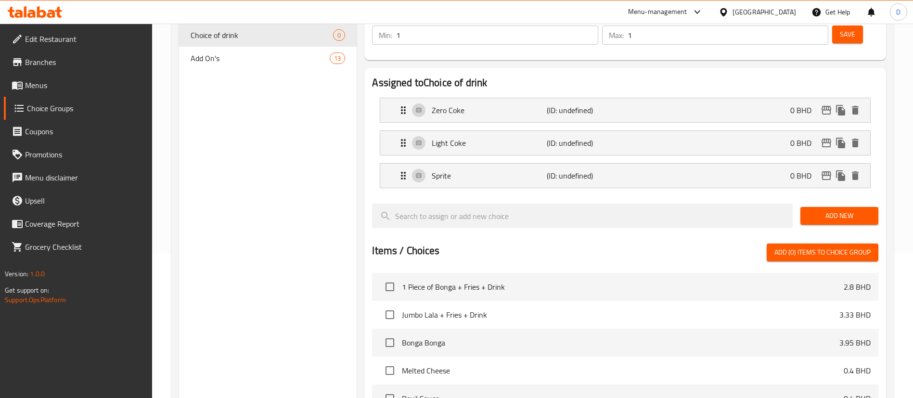
click at [804, 207] on button "Add New" at bounding box center [839, 216] width 78 height 18
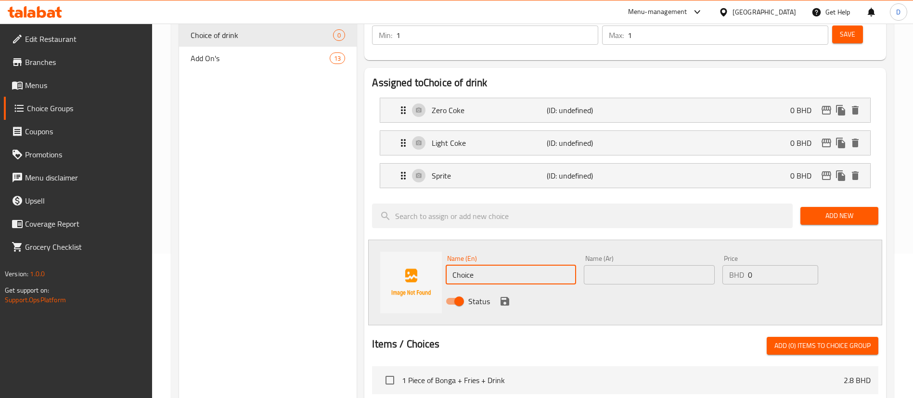
drag, startPoint x: 491, startPoint y: 256, endPoint x: 429, endPoint y: 251, distance: 62.8
click at [429, 251] on div "Name (En) Choice Name (En) Name (Ar) Name (Ar) Price BHD 0 Price Status" at bounding box center [625, 283] width 514 height 86
paste input "Water"
type input "Water"
click at [639, 255] on div "Name (Ar) Name (Ar)" at bounding box center [648, 269] width 130 height 29
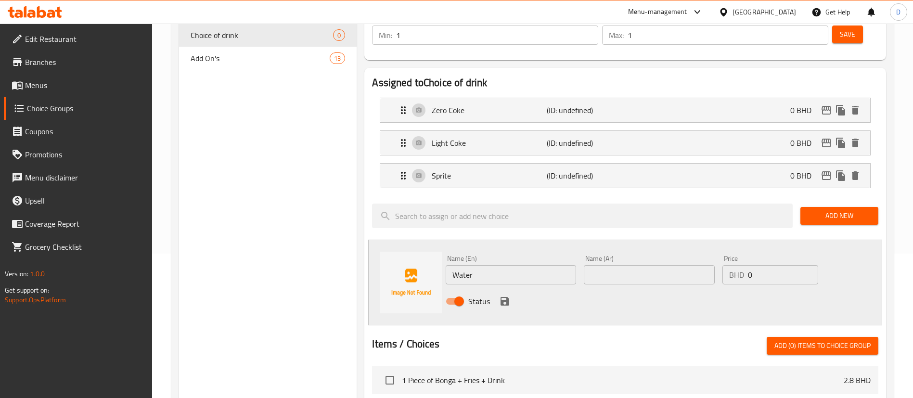
drag, startPoint x: 643, startPoint y: 241, endPoint x: 626, endPoint y: 247, distance: 17.5
click at [643, 265] on input "text" at bounding box center [648, 274] width 130 height 19
paste input "Water"
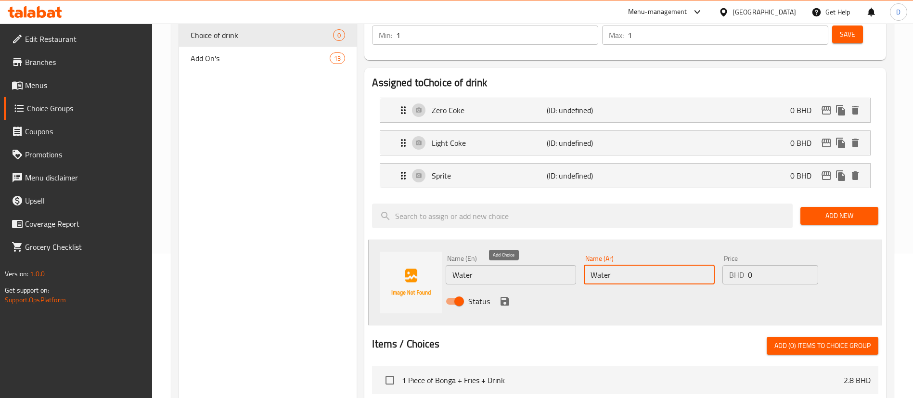
type input "Water"
click at [502, 295] on icon "save" at bounding box center [505, 301] width 12 height 12
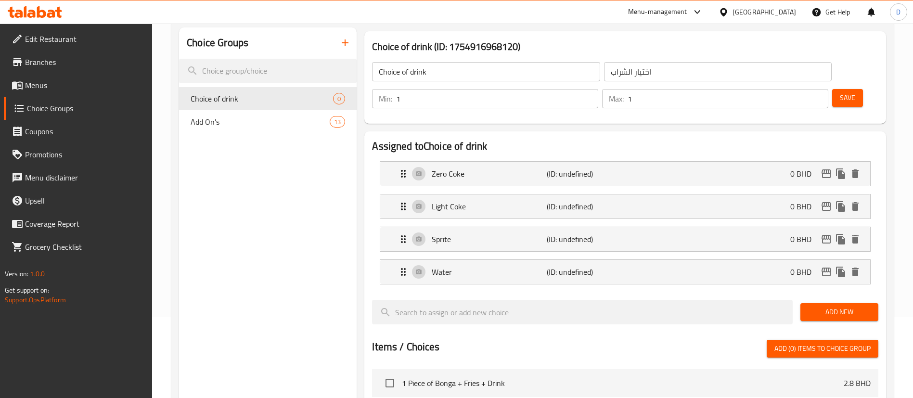
scroll to position [0, 0]
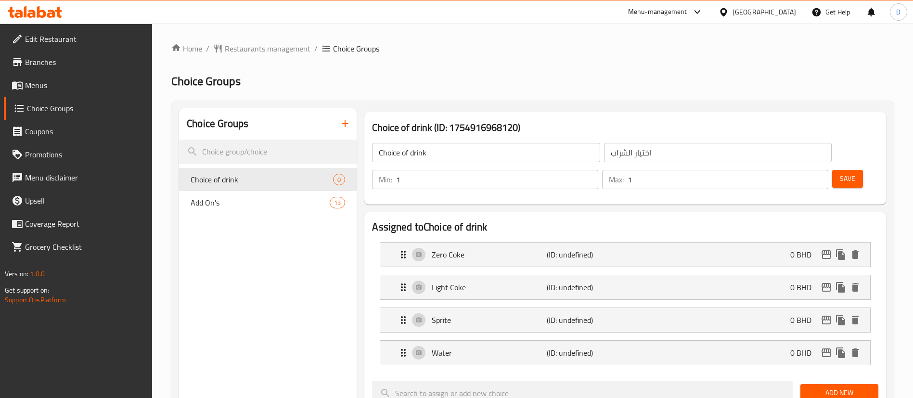
click at [839, 173] on span "Save" at bounding box center [846, 179] width 15 height 12
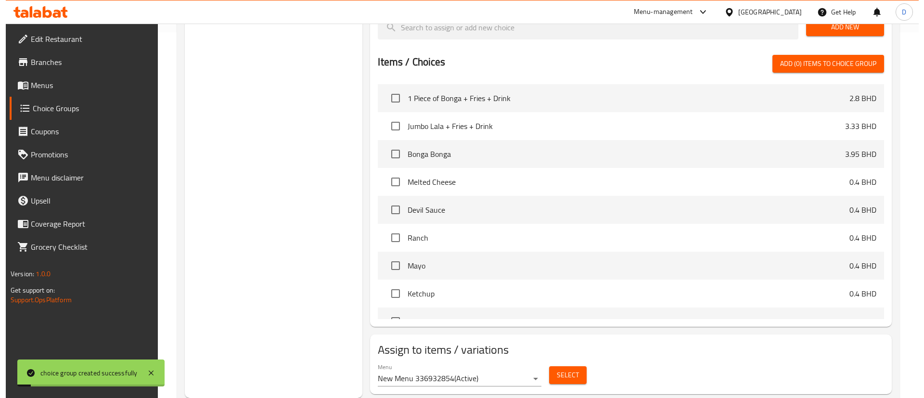
scroll to position [72, 0]
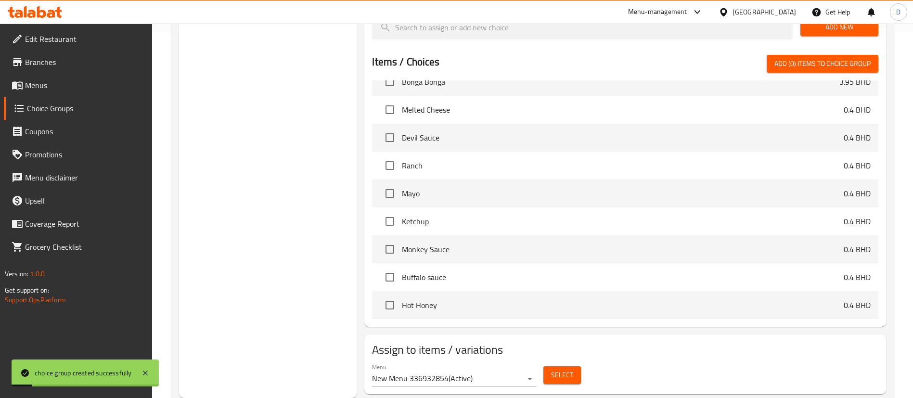
click at [548, 366] on button "Select" at bounding box center [562, 375] width 38 height 18
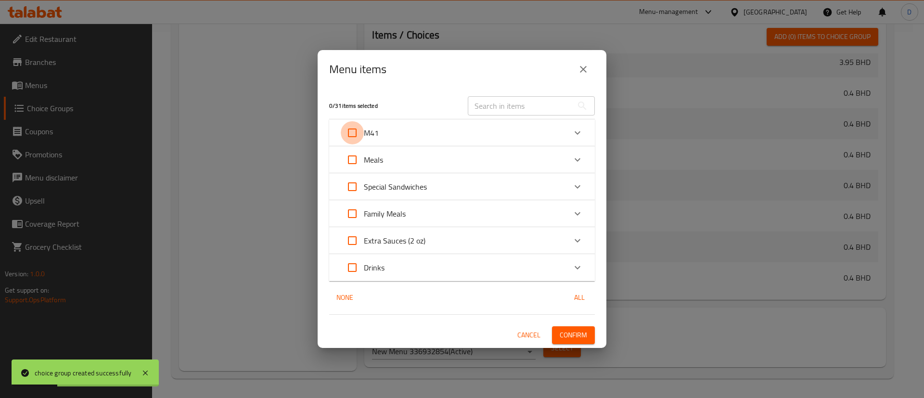
click at [348, 134] on input "Expand" at bounding box center [352, 132] width 23 height 23
checkbox input "true"
click at [579, 137] on icon "Expand" at bounding box center [577, 133] width 12 height 12
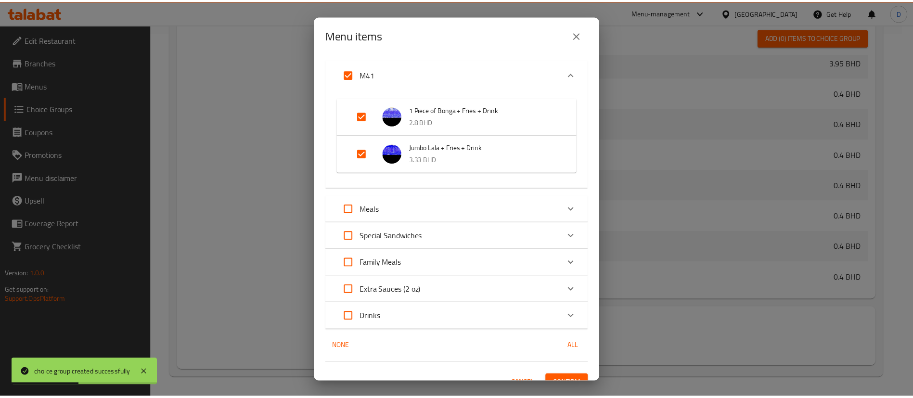
scroll to position [48, 0]
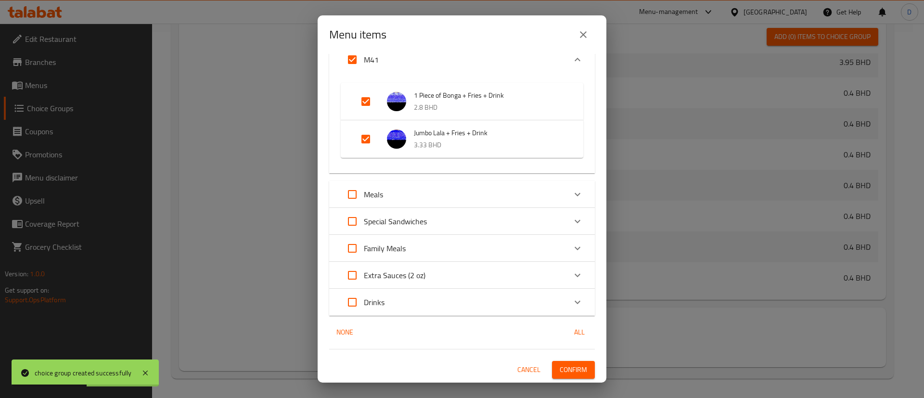
click at [580, 365] on button "Confirm" at bounding box center [573, 370] width 43 height 18
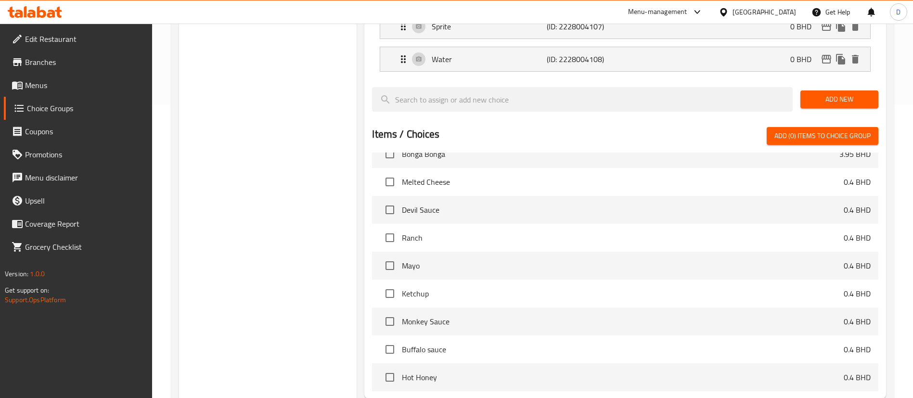
scroll to position [0, 0]
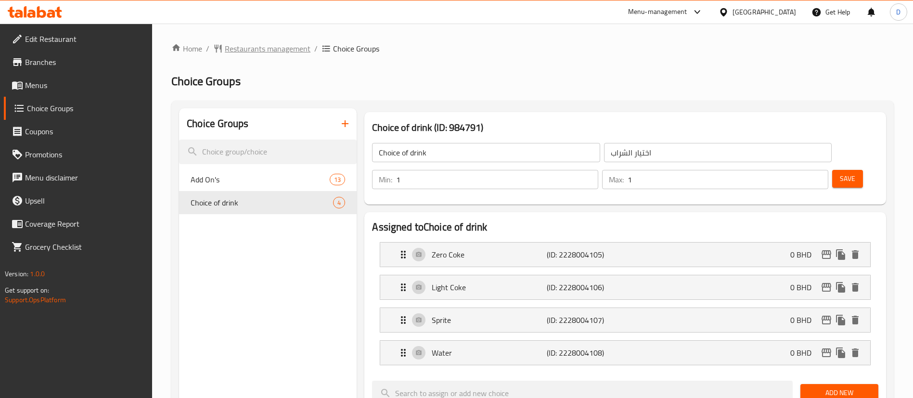
click at [276, 46] on span "Restaurants management" at bounding box center [268, 49] width 86 height 12
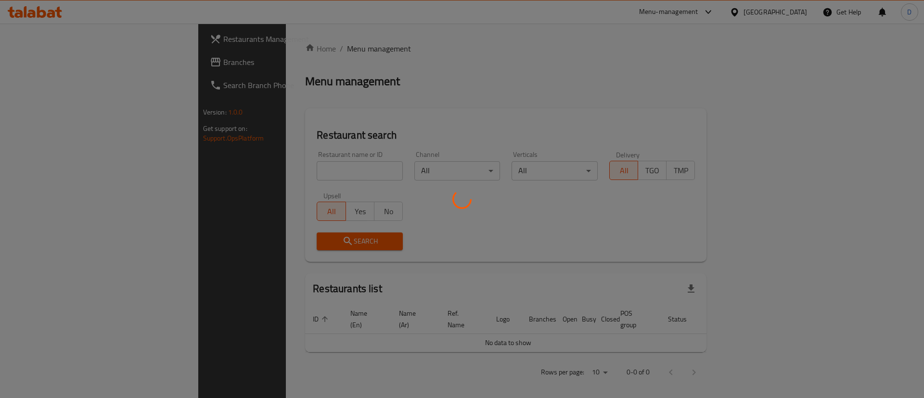
click at [291, 172] on div at bounding box center [462, 199] width 924 height 398
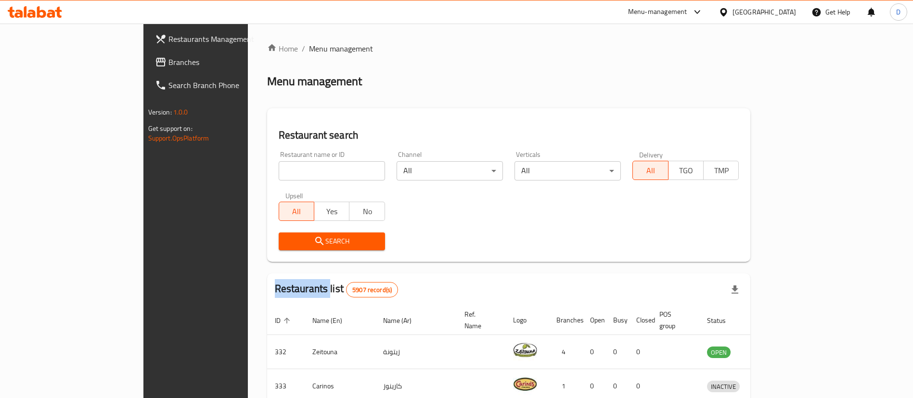
click at [291, 172] on div at bounding box center [456, 199] width 913 height 398
click at [280, 177] on input "search" at bounding box center [332, 170] width 106 height 19
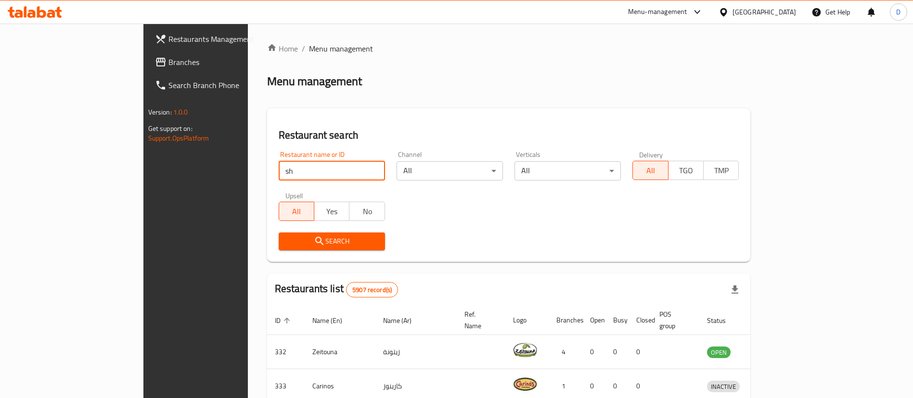
type input "Shawaytnah"
click button "Search" at bounding box center [332, 241] width 106 height 18
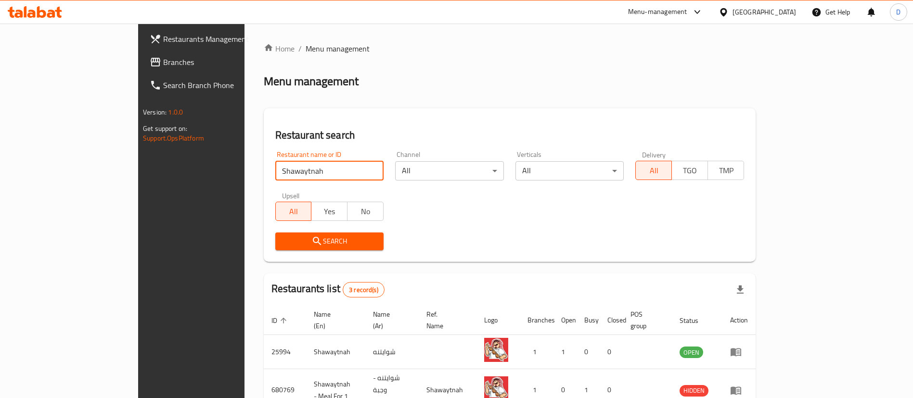
click at [342, 170] on input "Shawaytnah" at bounding box center [329, 170] width 109 height 19
click at [337, 170] on input "Shawaytnah" at bounding box center [329, 170] width 109 height 19
click at [350, 117] on div "Restaurant search Restaurant name or ID Restaurant name or ID Channel All ​ Ver…" at bounding box center [510, 184] width 492 height 153
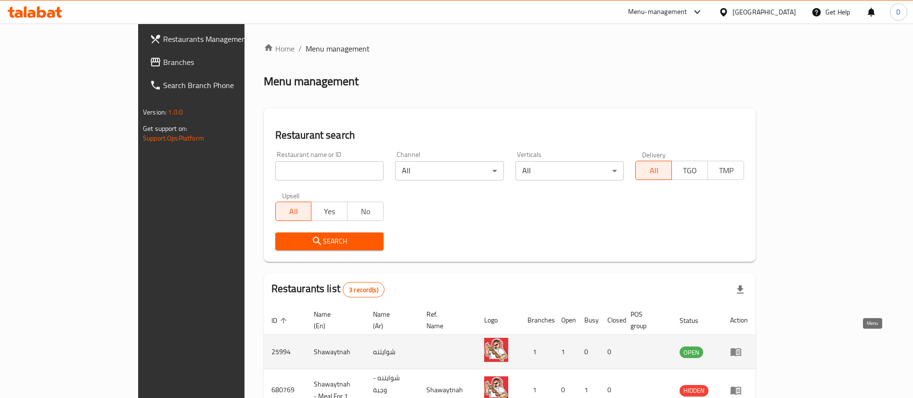
click at [741, 348] on icon "enhanced table" at bounding box center [735, 352] width 11 height 8
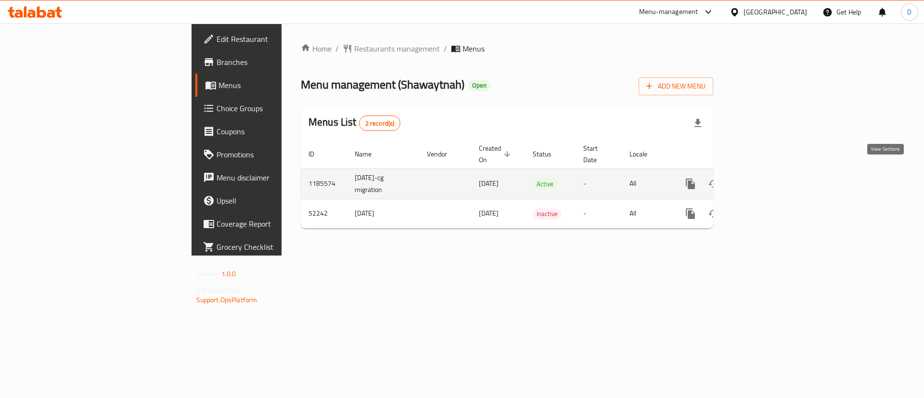
click at [765, 178] on icon "enhanced table" at bounding box center [760, 184] width 12 height 12
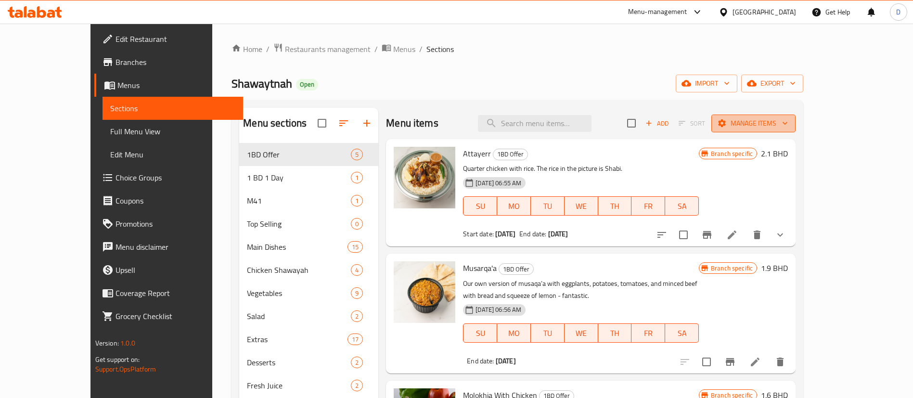
click at [787, 125] on span "Manage items" at bounding box center [753, 123] width 69 height 12
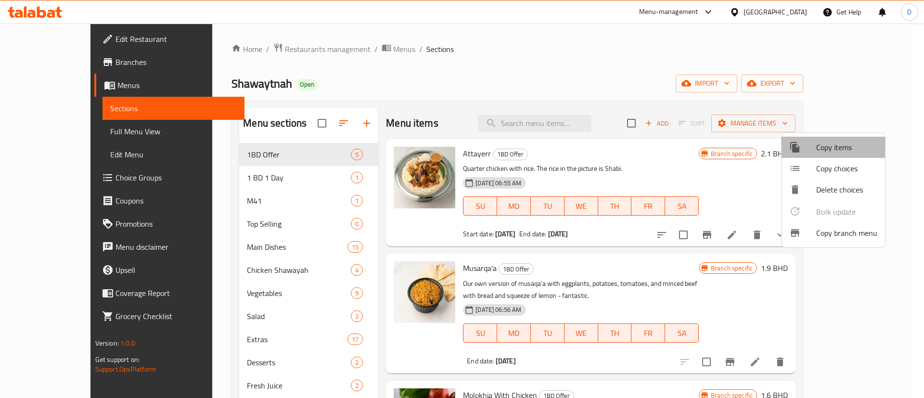
click at [849, 151] on span "Copy items" at bounding box center [846, 147] width 61 height 12
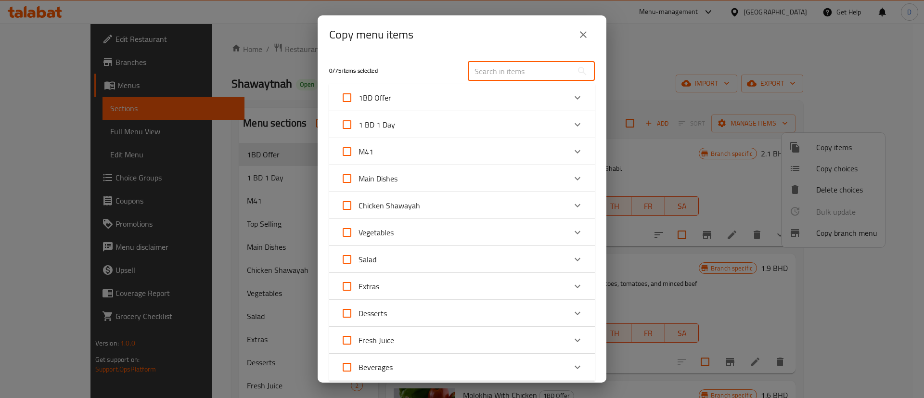
click at [548, 68] on input "text" at bounding box center [520, 71] width 105 height 19
paste input "Makloba"
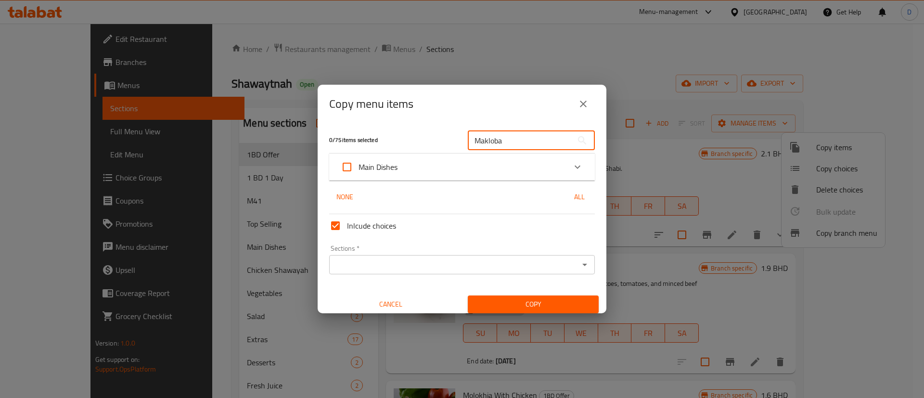
type input "Makloba"
click at [578, 178] on div "Main Dishes" at bounding box center [462, 166] width 266 height 27
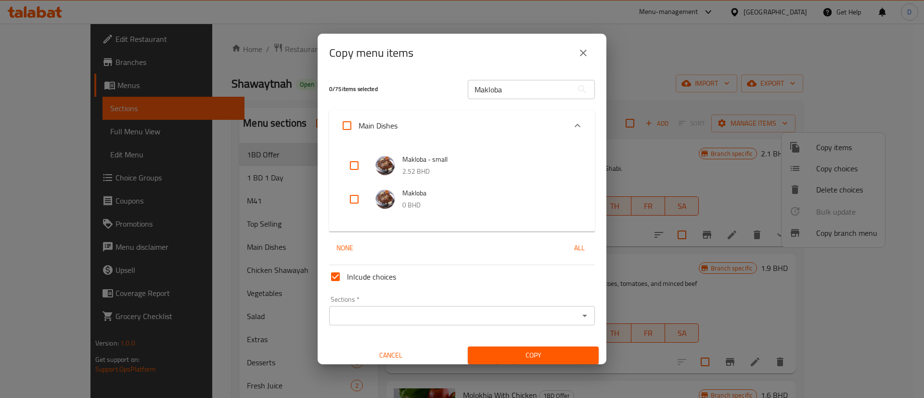
click at [353, 164] on input "checkbox" at bounding box center [353, 165] width 23 height 23
checkbox input "true"
click at [558, 320] on input "Sections   *" at bounding box center [454, 315] width 244 height 13
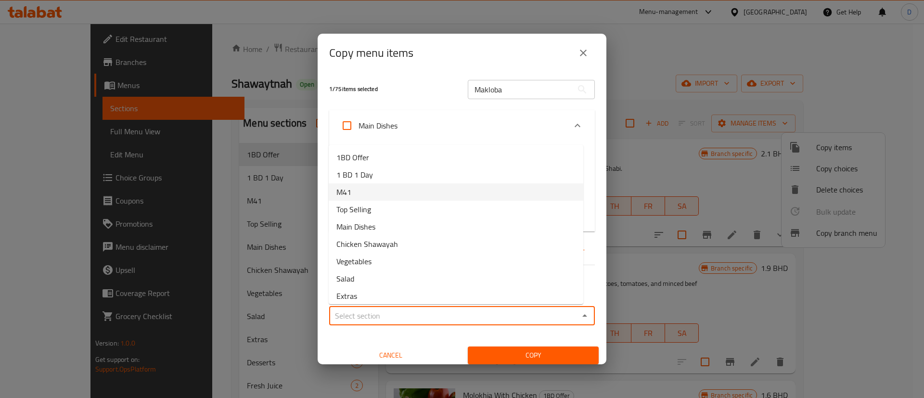
click at [345, 191] on span "M41" at bounding box center [343, 192] width 15 height 12
type input "M41"
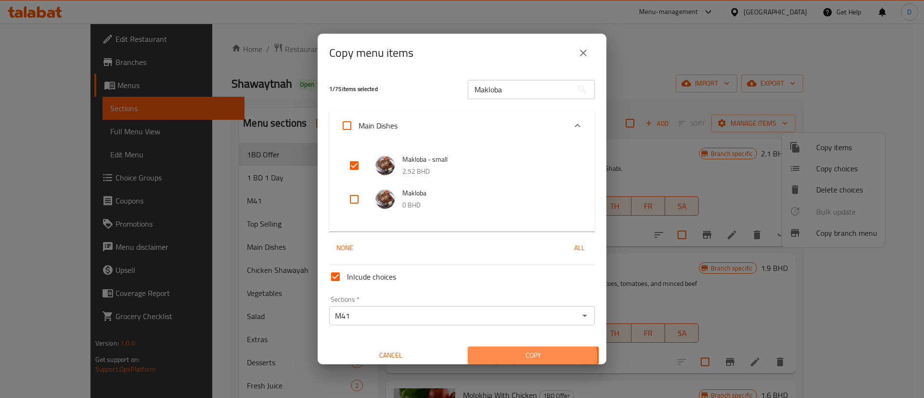
drag, startPoint x: 526, startPoint y: 355, endPoint x: 513, endPoint y: 355, distance: 13.0
click at [525, 356] on span "Copy" at bounding box center [532, 355] width 115 height 12
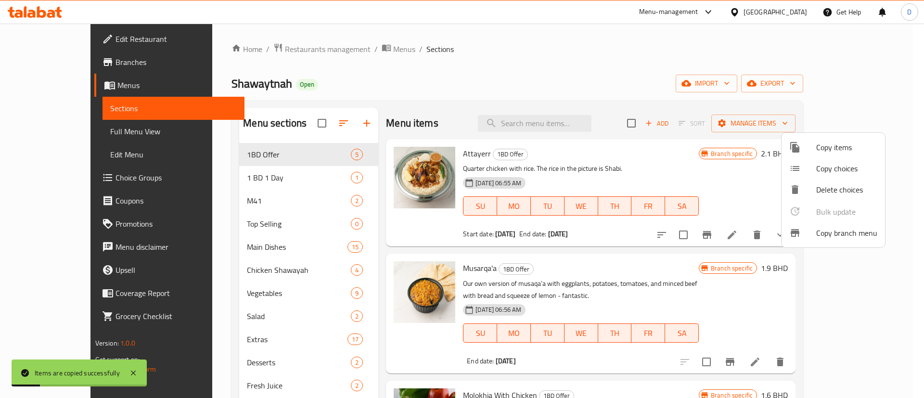
click at [228, 192] on div at bounding box center [462, 199] width 924 height 398
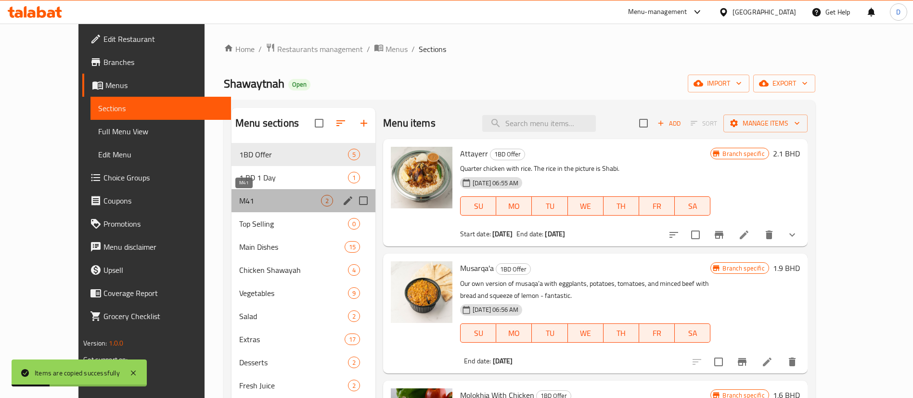
click at [239, 203] on span "M41" at bounding box center [280, 201] width 82 height 12
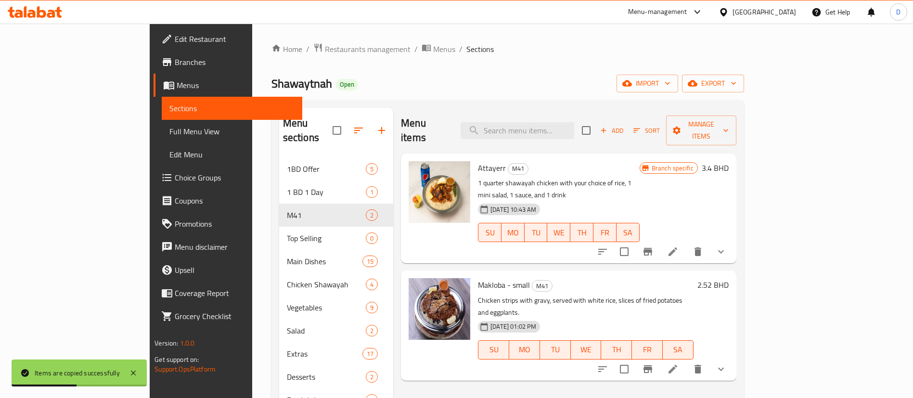
click at [726, 363] on icon "show more" at bounding box center [721, 369] width 12 height 12
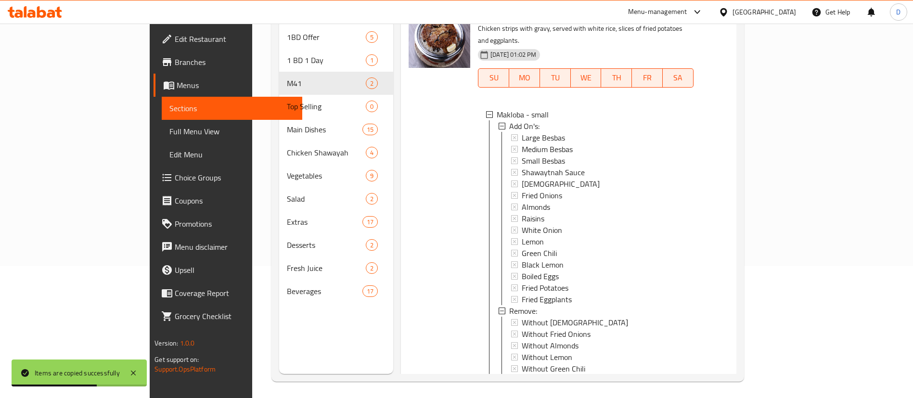
scroll to position [135, 0]
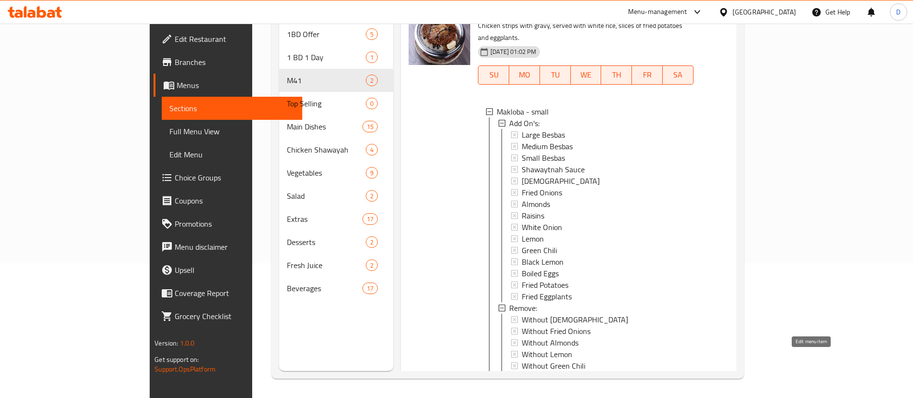
click at [677, 382] on icon at bounding box center [672, 386] width 9 height 9
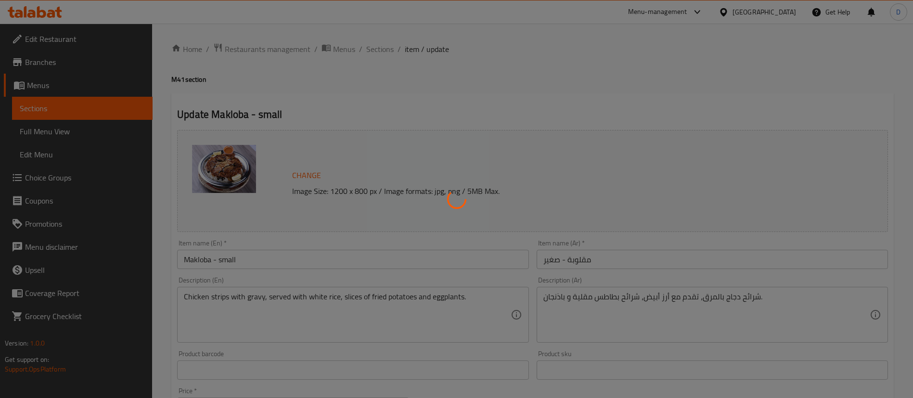
type input "الإضافات:"
type input "0"
type input "بدون:"
type input "0"
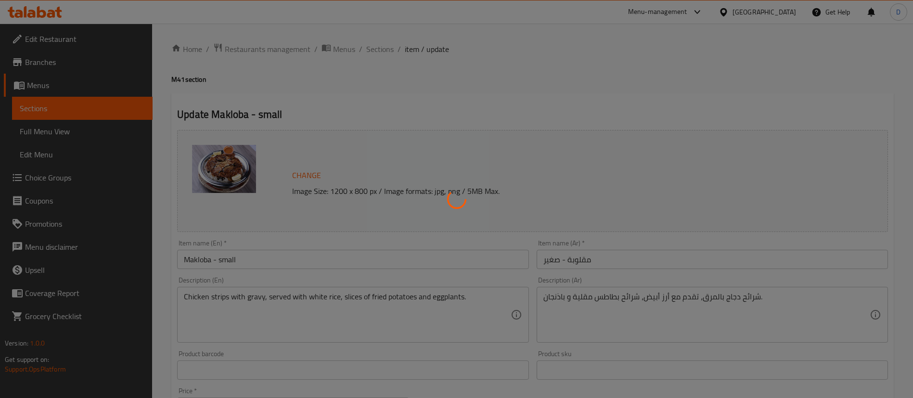
type input "0"
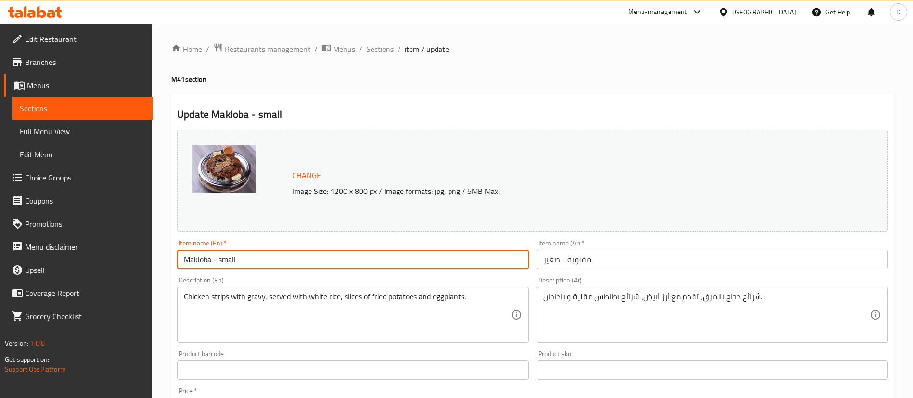
click at [236, 262] on input "Makloba - small" at bounding box center [352, 259] width 351 height 19
click at [239, 261] on input "Makloba - small" at bounding box center [352, 259] width 351 height 19
type input "S"
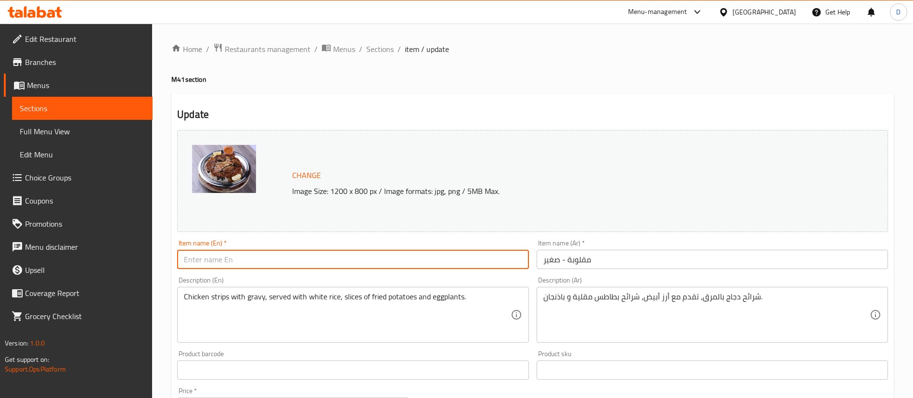
type input "<"
click at [234, 262] on input "Makloba + Salad + sauce & drink" at bounding box center [352, 259] width 351 height 19
type input "Makloba + Salad + sauce & drink"
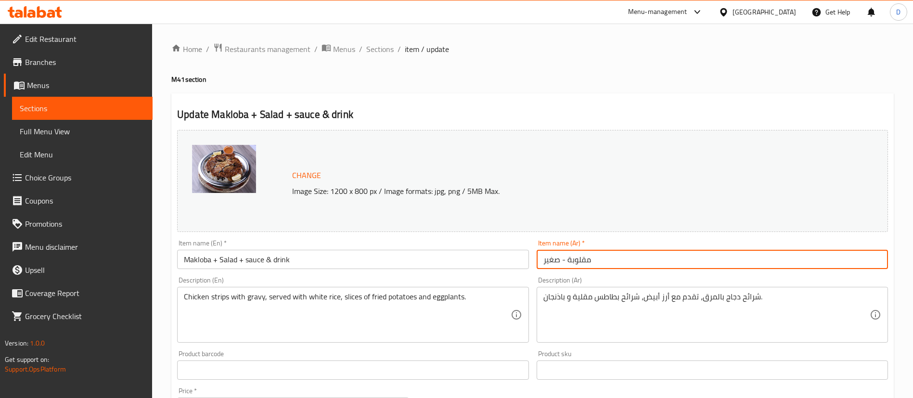
drag, startPoint x: 598, startPoint y: 256, endPoint x: 526, endPoint y: 260, distance: 72.3
click at [526, 260] on div "Change Image Size: 1200 x 800 px / Image formats: jpg, png / 5MB Max. Item name…" at bounding box center [532, 340] width 718 height 429
paste input "+ سلطة + صلصة ومشروب"
type input "مقلوبة + سلطة + صلصة ومشروب"
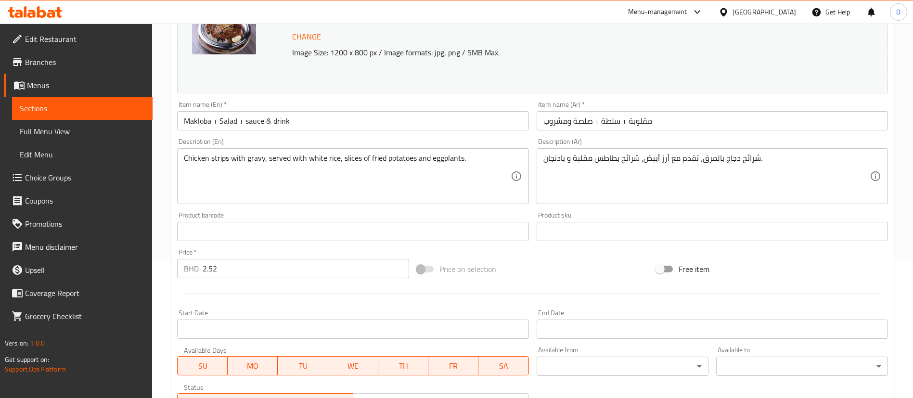
scroll to position [144, 0]
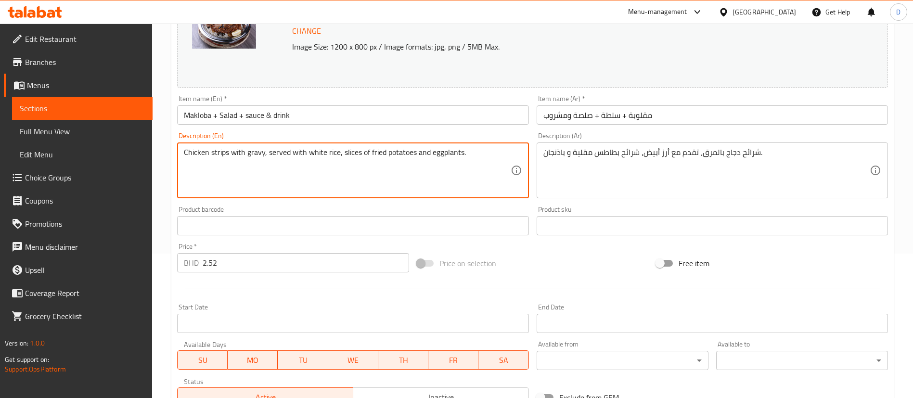
click at [248, 158] on textarea "Chicken strips with gravy, served with white rice, slices of fried potatoes and…" at bounding box center [347, 171] width 326 height 46
paste textarea "d of fried potatoes and fried eggplants on top. With 1 mini salad, 1 sauce, and…"
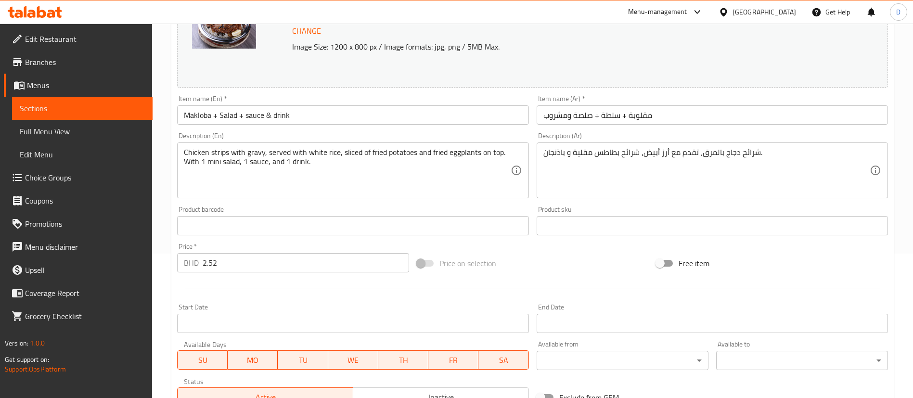
click at [183, 151] on div "Chicken strips with gravy, served with white rice, sliced of fried potatoes and…" at bounding box center [352, 170] width 351 height 56
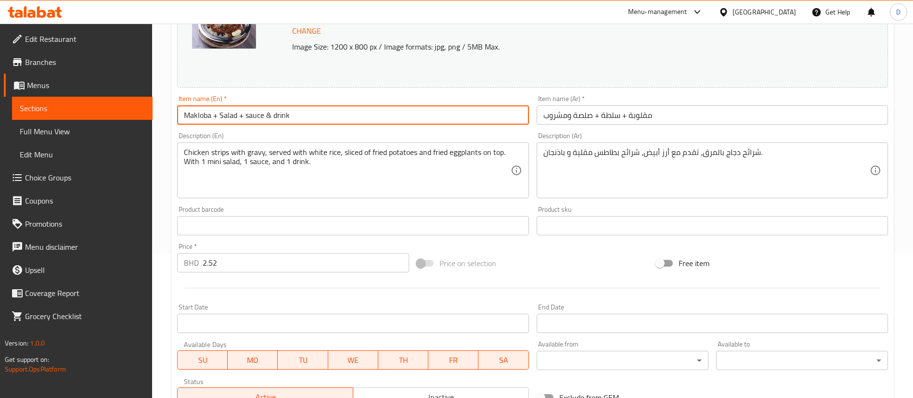
click at [188, 116] on input "Makloba + Salad + sauce & drink" at bounding box center [352, 114] width 351 height 19
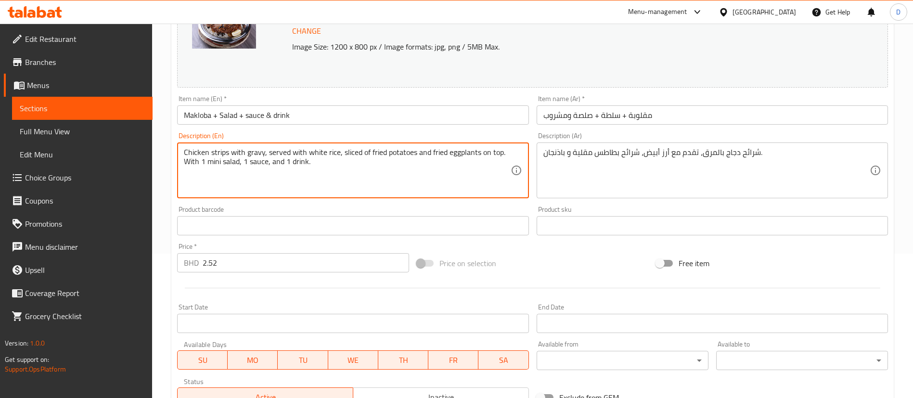
click at [217, 163] on textarea "Chicken strips with gravy, served with white rice, sliced of fried potatoes and…" at bounding box center [347, 171] width 326 height 46
paste textarea
click at [186, 152] on textarea "Chicken strips with gravy, served with white rice, sliced of fried potatoes and…" at bounding box center [347, 171] width 326 height 46
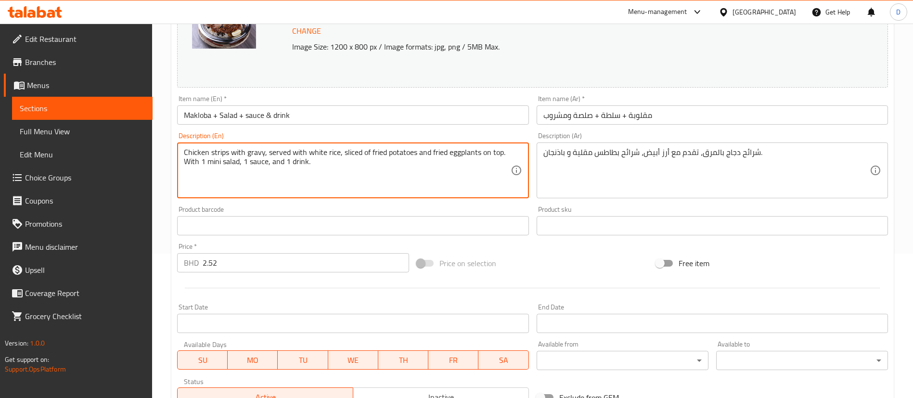
click at [211, 152] on textarea "Chicken strips with gravy, served with white rice, sliced of fried potatoes and…" at bounding box center [347, 171] width 326 height 46
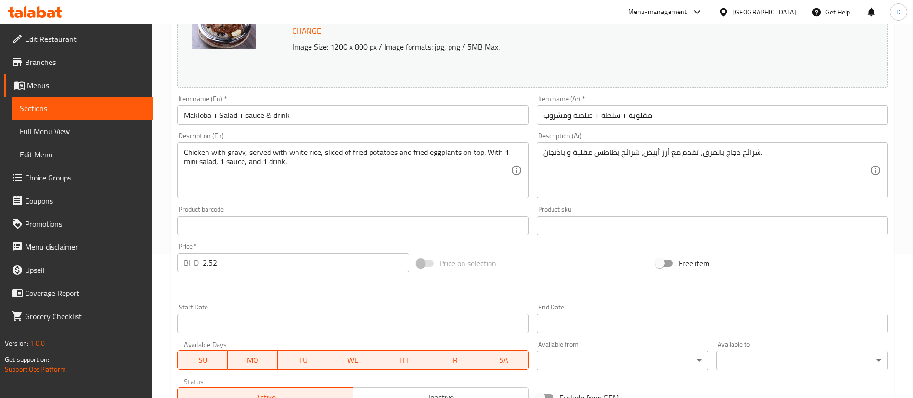
click at [183, 151] on div "Chicken with gravy, served with white rice, sliced of fried potatoes and fried …" at bounding box center [352, 170] width 351 height 56
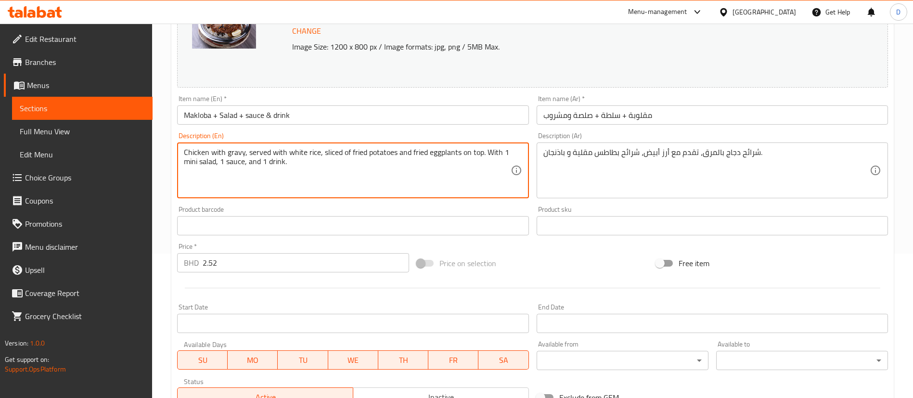
click at [188, 153] on textarea "Chicken with gravy, served with white rice, sliced of fried potatoes and fried …" at bounding box center [347, 171] width 326 height 46
drag, startPoint x: 323, startPoint y: 168, endPoint x: 165, endPoint y: 136, distance: 161.4
click at [165, 136] on div "Home / Restaurants management / Menus / Sections / item / update M41 section Up…" at bounding box center [532, 241] width 761 height 725
type textarea "Small - Chicken with gravy, served with white rice, sliced of fried potatoes an…"
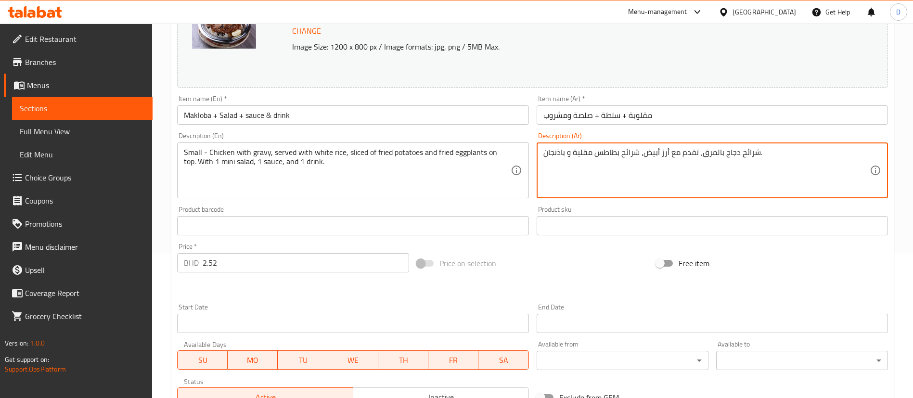
click at [557, 148] on textarea "شرائح دجاج بالمرق، تقدم مع أرز أبيض، شرائح بطاطس مقلية و باذنجان." at bounding box center [706, 171] width 326 height 46
paste textarea "غير - دجاج مع مرق، يُقدم مع أرز أبيض، وشرائح بطاطس مقلية وباذنجان مقلي. مع سلطة…"
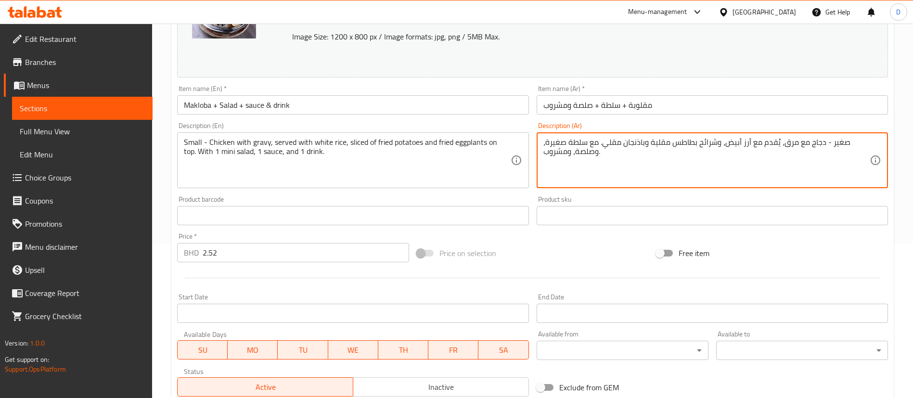
scroll to position [216, 0]
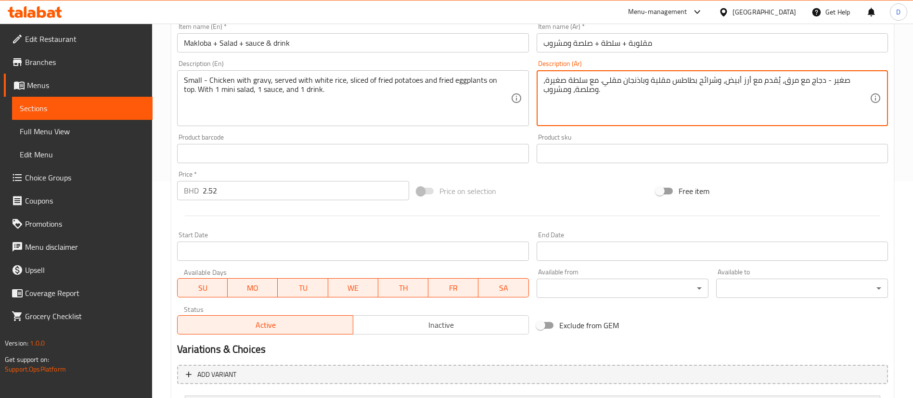
type textarea "صغير - دجاج مع مرق، يُقدم مع أرز أبيض، وشرائح بطاطس مقلية وباذنجان مقلي. مع سلط…"
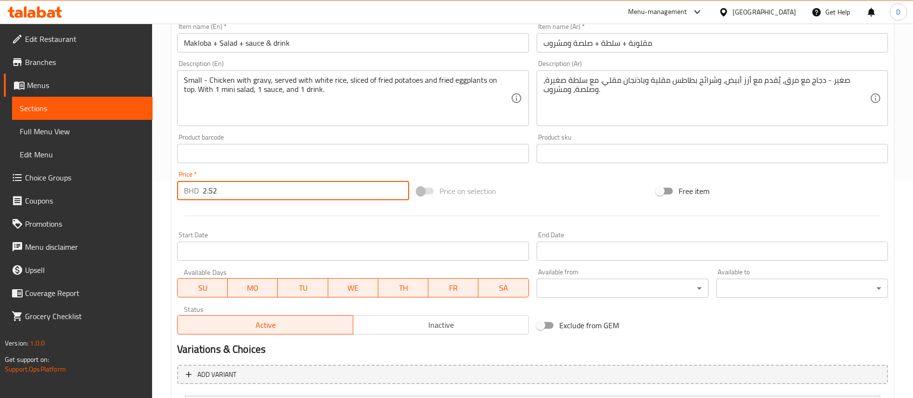
drag, startPoint x: 228, startPoint y: 185, endPoint x: 167, endPoint y: 187, distance: 60.6
click at [167, 187] on div "Home / Restaurants management / Menus / Sections / item / update M41 section Up…" at bounding box center [532, 169] width 761 height 725
paste input "4.3"
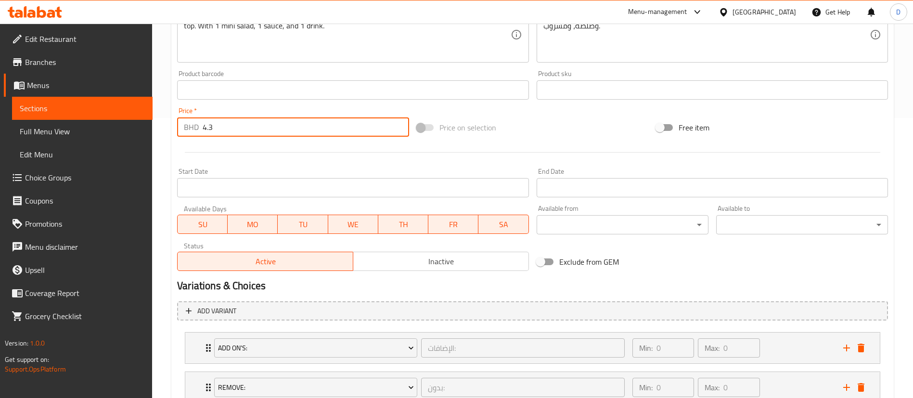
scroll to position [351, 0]
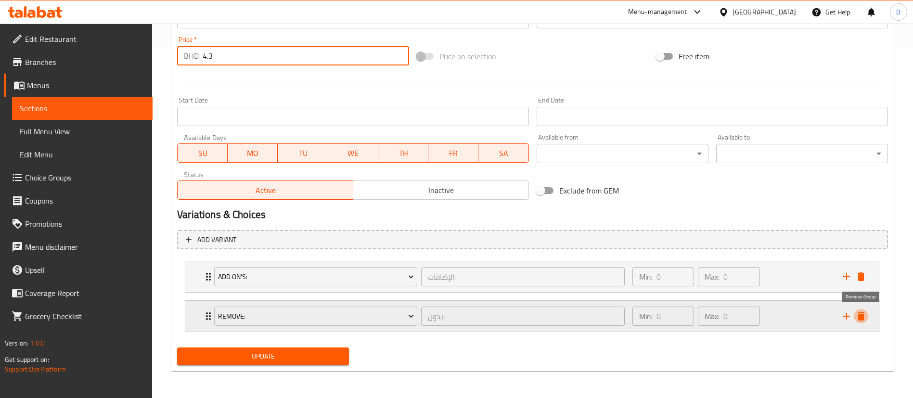
click at [862, 320] on icon "delete" at bounding box center [860, 316] width 7 height 9
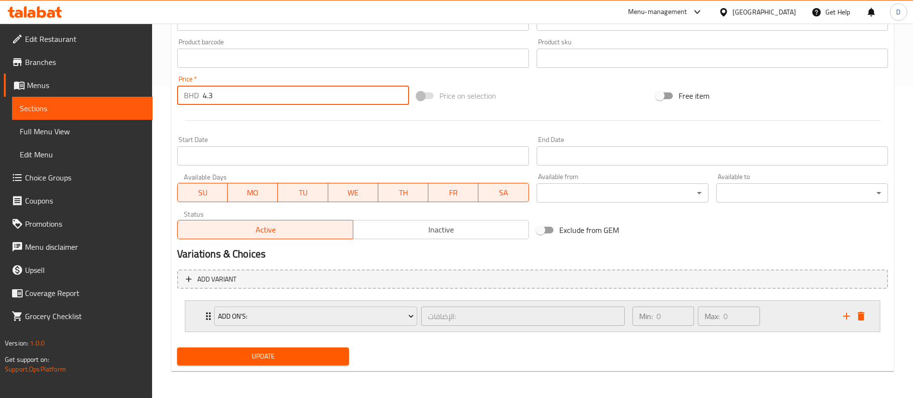
click at [337, 326] on div "Add On's:" at bounding box center [315, 315] width 207 height 23
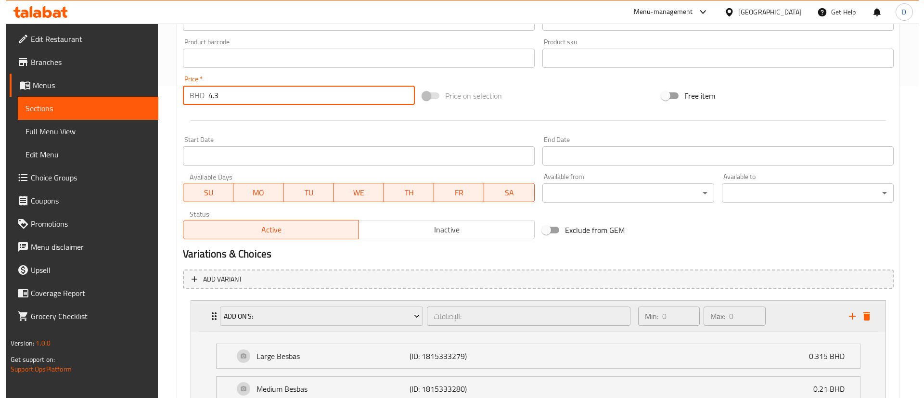
scroll to position [351, 0]
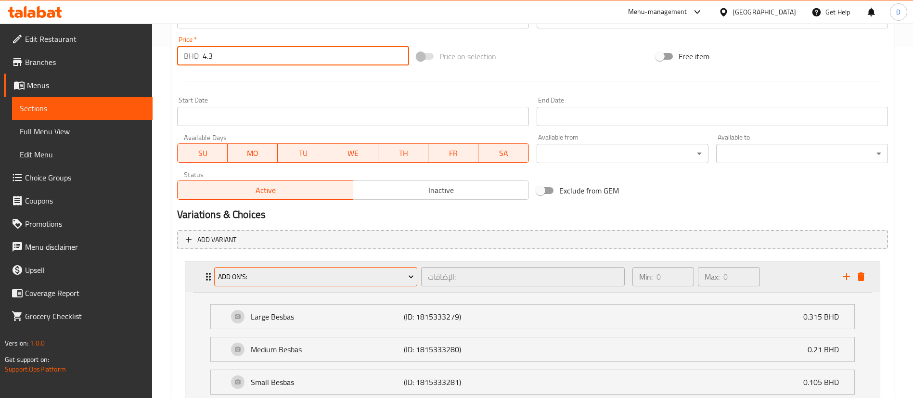
type input "4.3"
click at [359, 275] on span "Add On's:" at bounding box center [316, 277] width 196 height 12
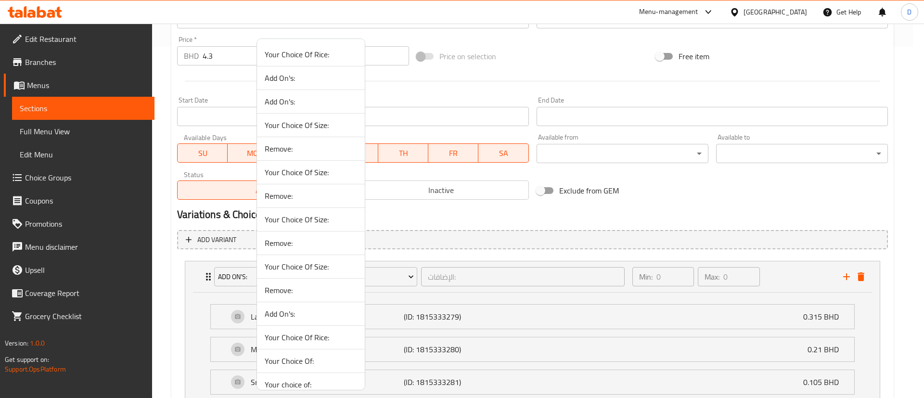
scroll to position [293, 0]
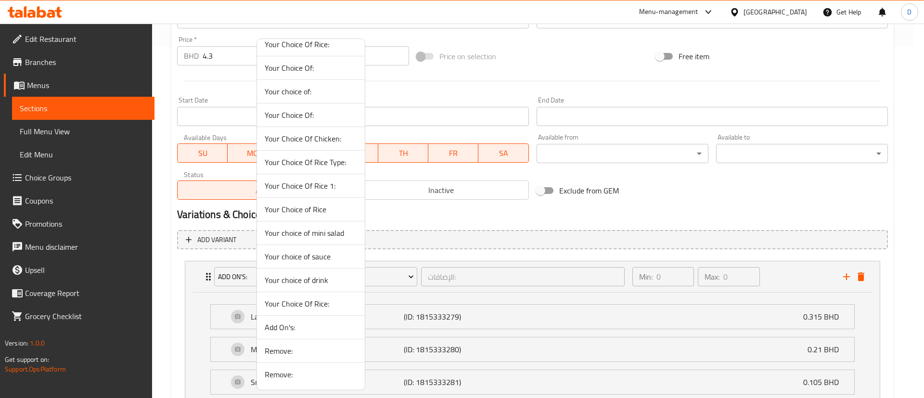
click at [306, 233] on span "Your choice of mini salad" at bounding box center [311, 233] width 92 height 12
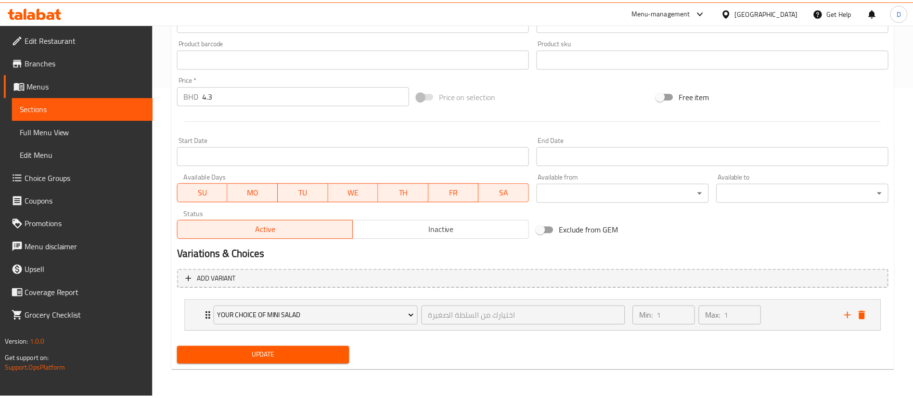
scroll to position [312, 0]
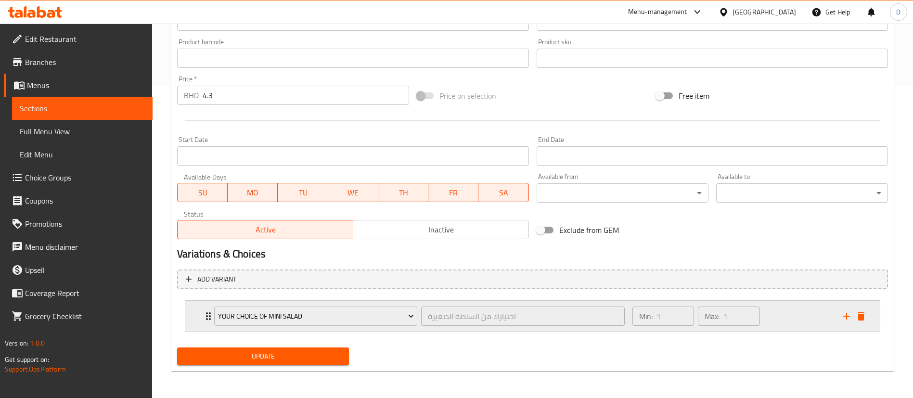
click at [855, 316] on icon "delete" at bounding box center [861, 316] width 12 height 12
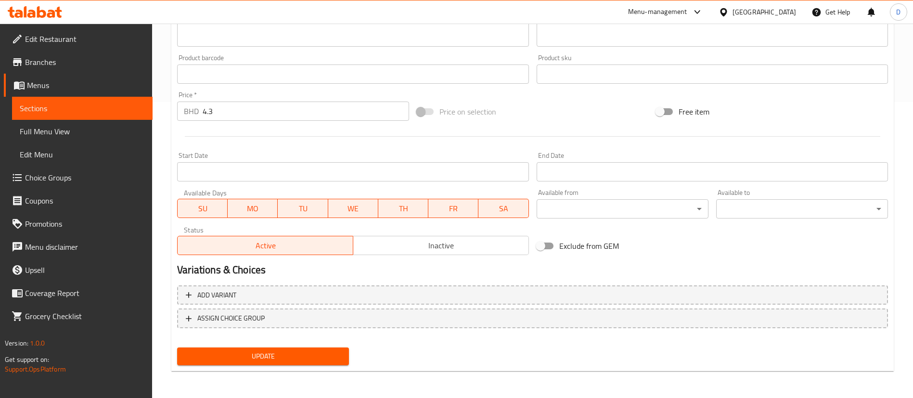
scroll to position [296, 0]
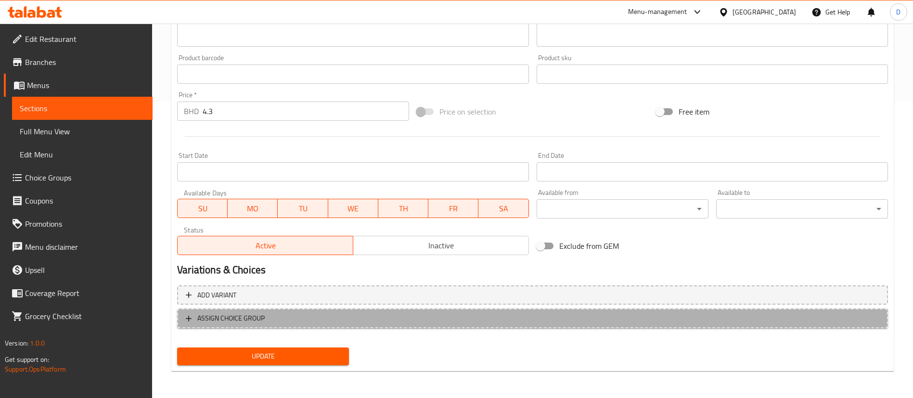
click at [277, 317] on span "ASSIGN CHOICE GROUP" at bounding box center [532, 318] width 693 height 12
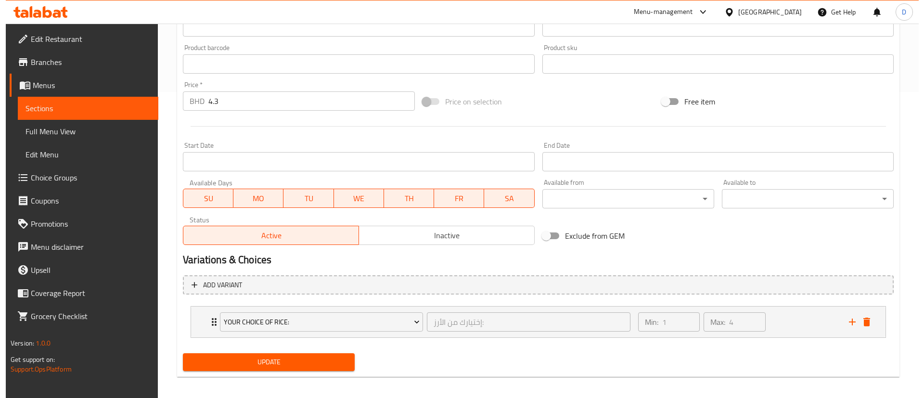
scroll to position [312, 0]
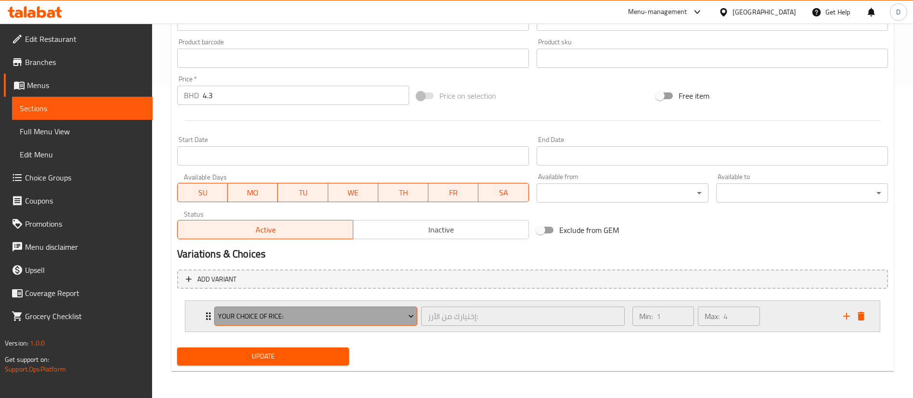
click at [362, 320] on span "Your Choice Of Rice:" at bounding box center [316, 316] width 196 height 12
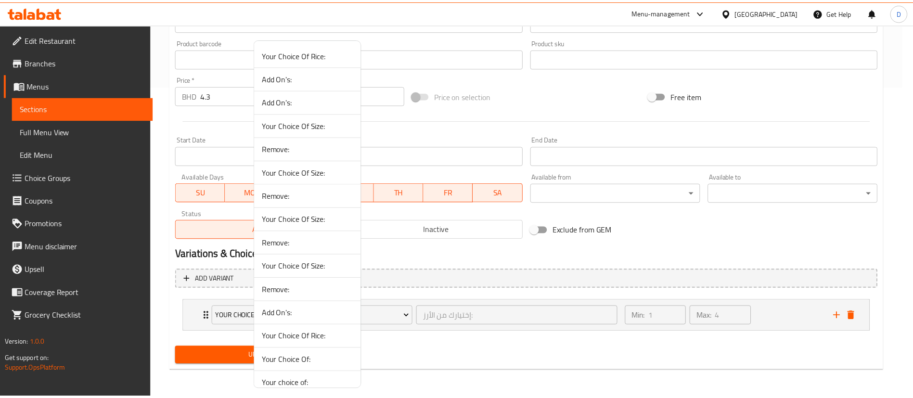
scroll to position [293, 0]
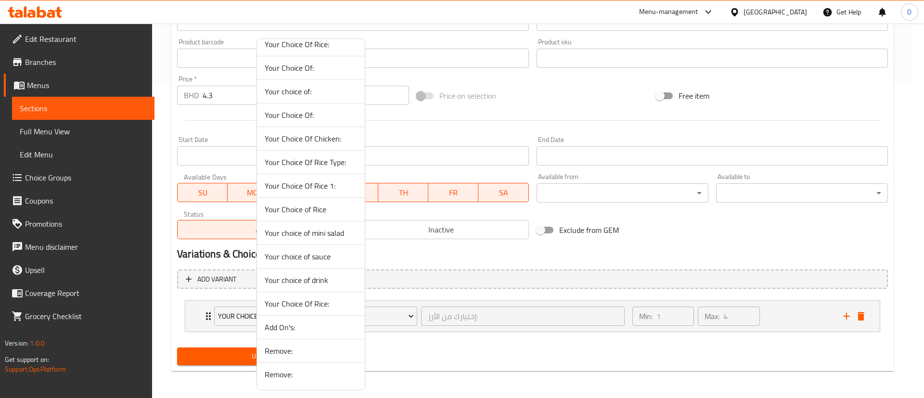
click at [309, 230] on span "Your choice of mini salad" at bounding box center [311, 233] width 92 height 12
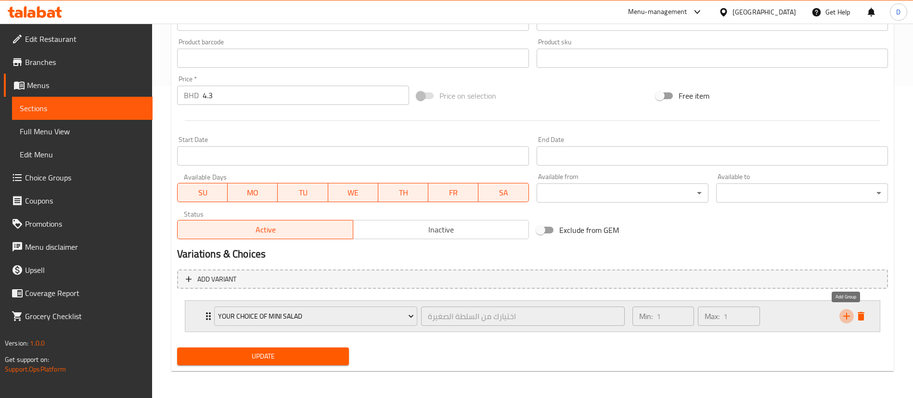
click at [843, 320] on icon "add" at bounding box center [846, 316] width 12 height 12
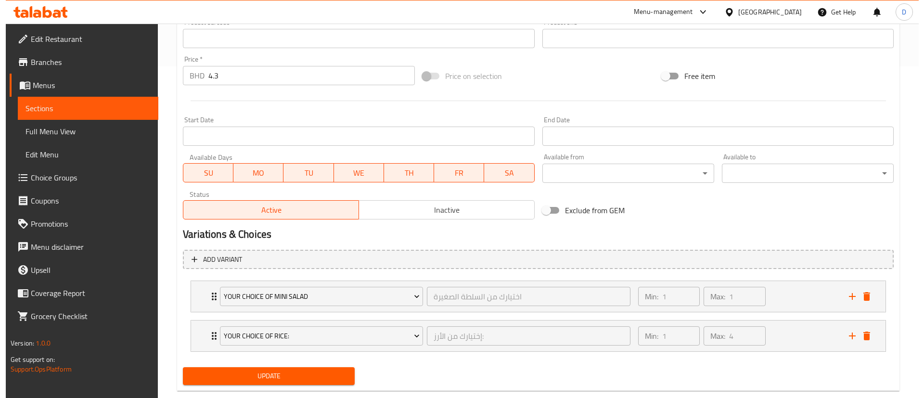
scroll to position [351, 0]
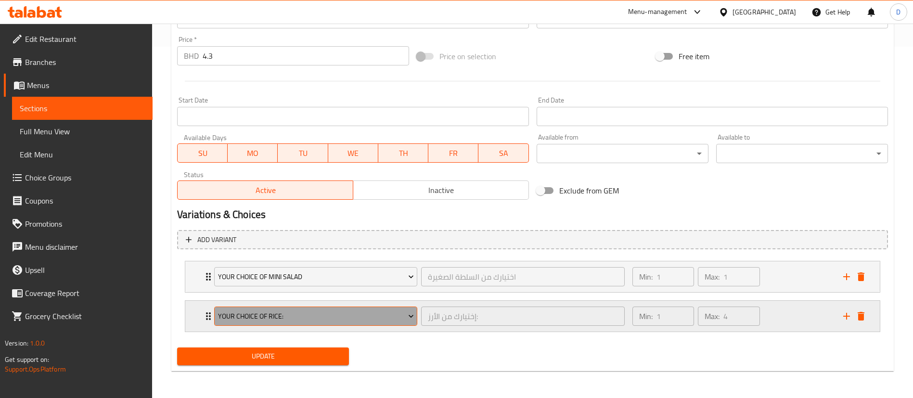
click at [262, 321] on span "Your Choice Of Rice:" at bounding box center [316, 316] width 196 height 12
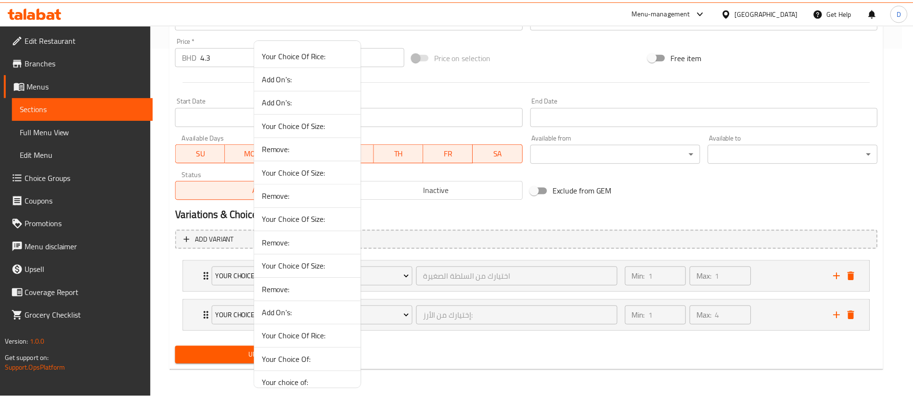
scroll to position [293, 0]
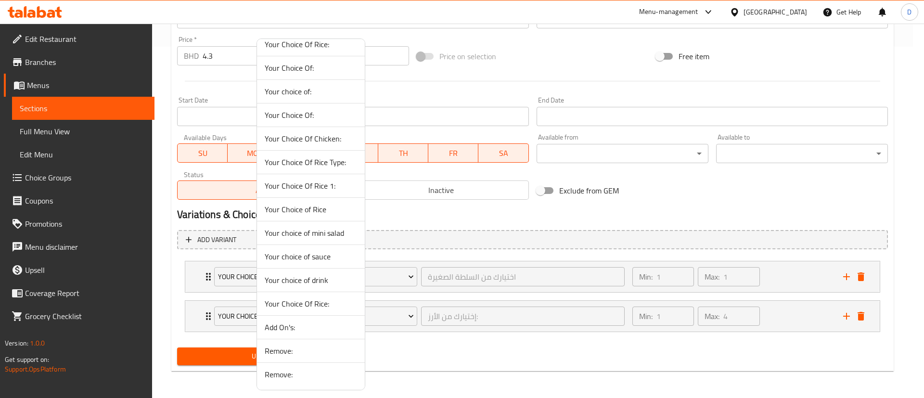
click at [354, 254] on span "Your choice of sauce" at bounding box center [311, 257] width 92 height 12
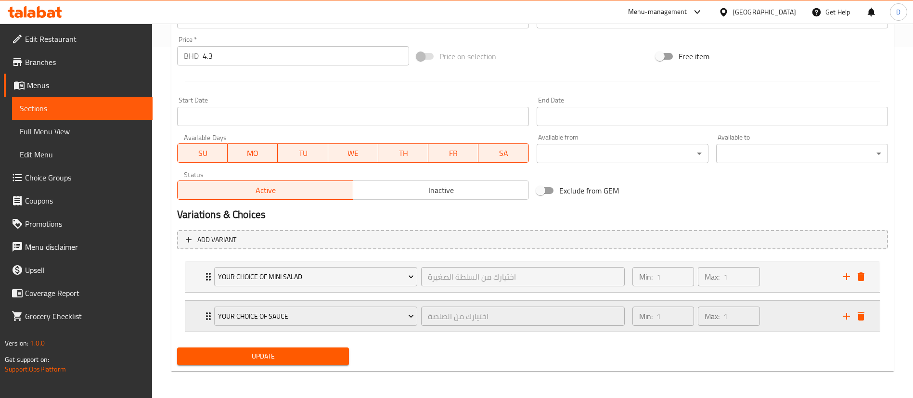
click at [207, 309] on div "Your choice of sauce اختيارك من الصلصة ​ Min: 1 ​ Max: 1 ​" at bounding box center [535, 316] width 665 height 31
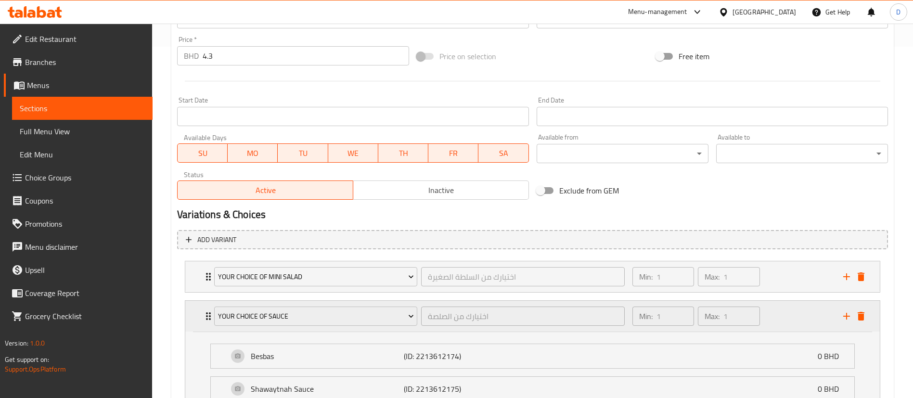
scroll to position [423, 0]
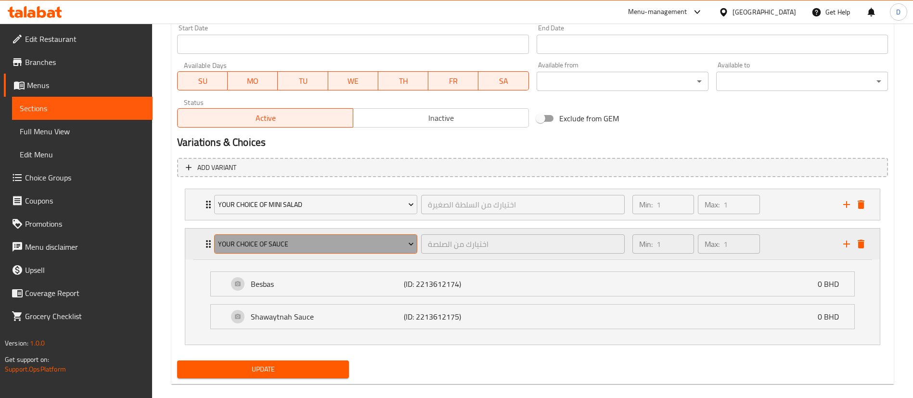
click at [216, 243] on button "Your choice of sauce" at bounding box center [315, 243] width 203 height 19
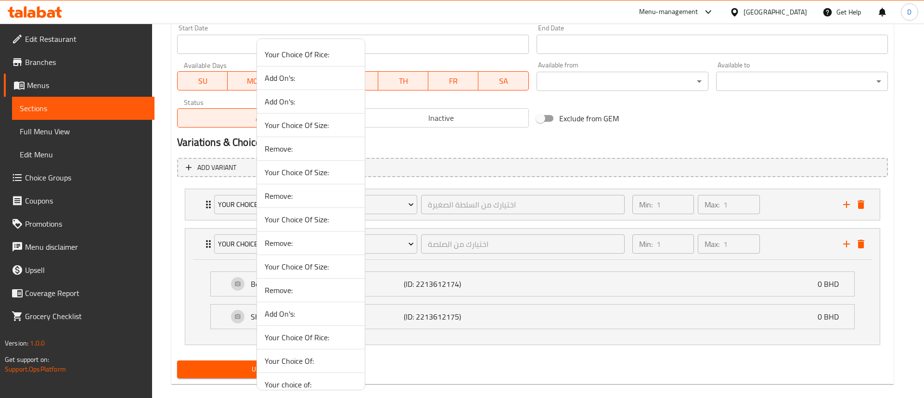
click at [207, 248] on div at bounding box center [462, 199] width 924 height 398
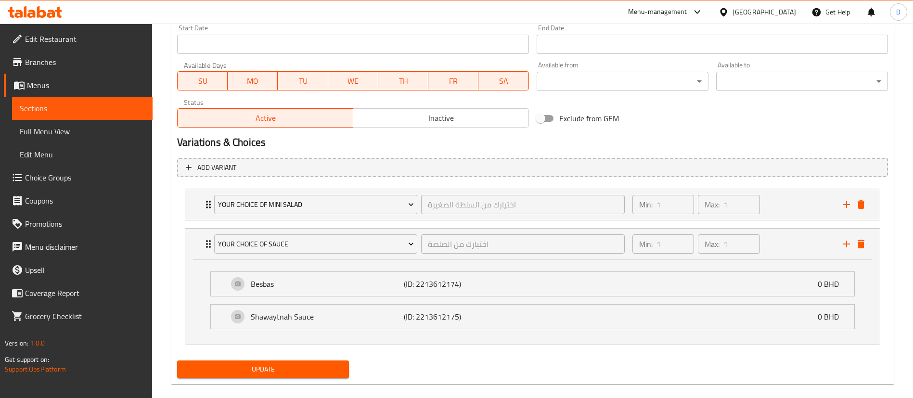
click at [207, 248] on icon "Expand" at bounding box center [209, 244] width 12 height 12
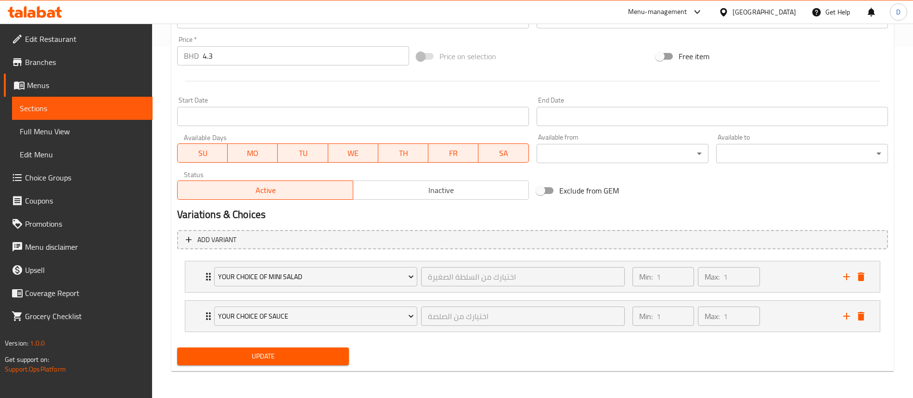
scroll to position [351, 0]
click at [843, 318] on icon "add" at bounding box center [846, 316] width 12 height 12
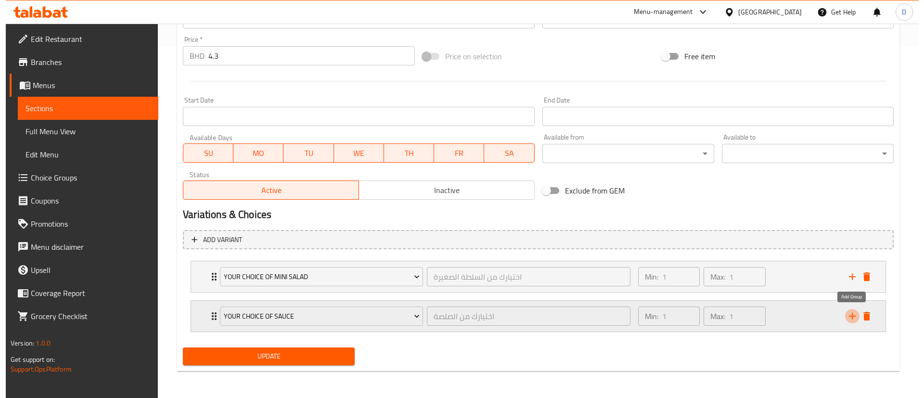
scroll to position [391, 0]
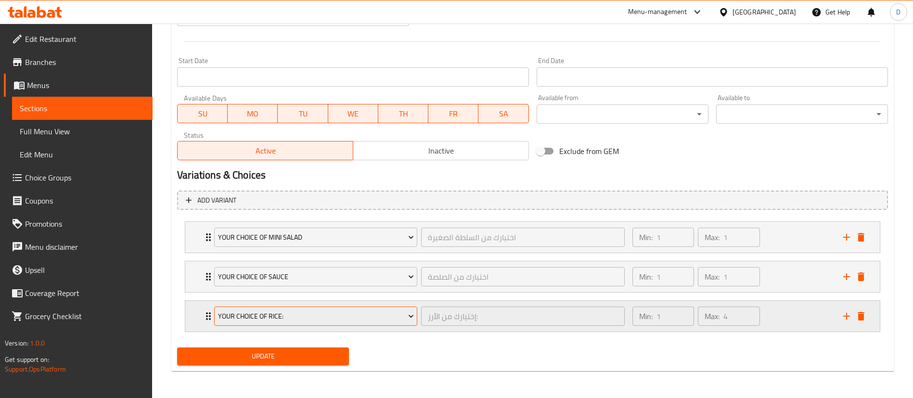
click at [264, 317] on span "Your Choice Of Rice:" at bounding box center [316, 316] width 196 height 12
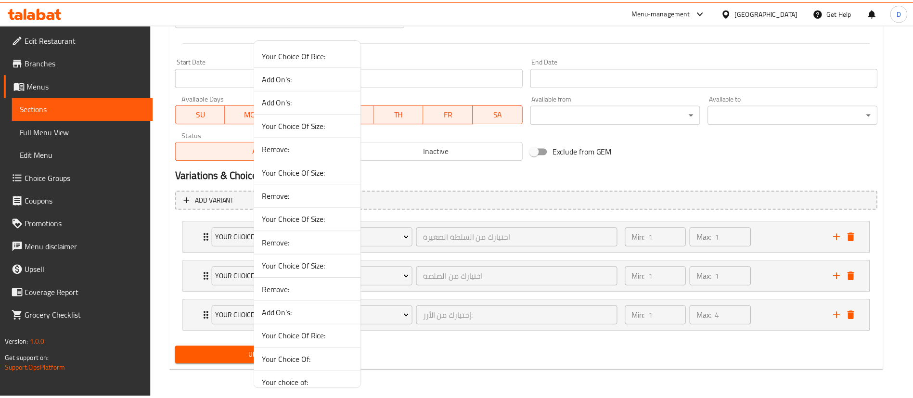
scroll to position [293, 0]
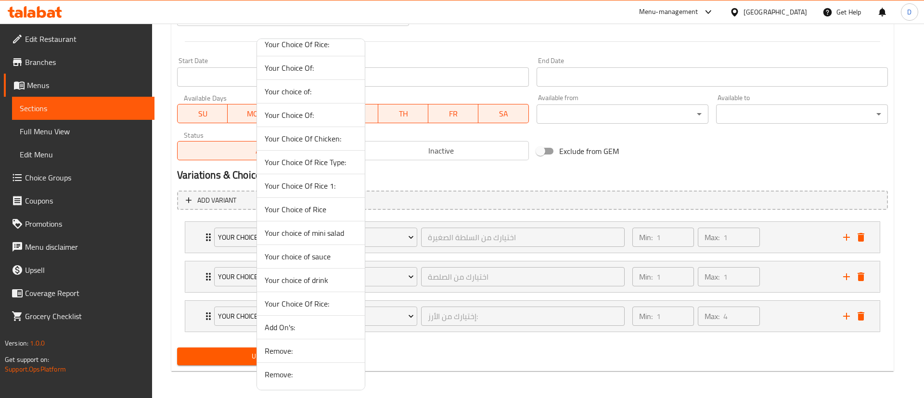
click at [299, 276] on span "Your choice of drink" at bounding box center [311, 280] width 92 height 12
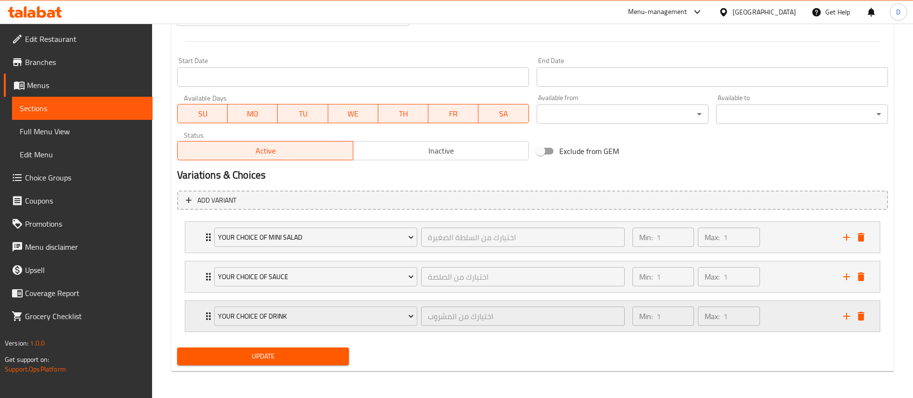
click at [204, 311] on icon "Expand" at bounding box center [209, 316] width 12 height 12
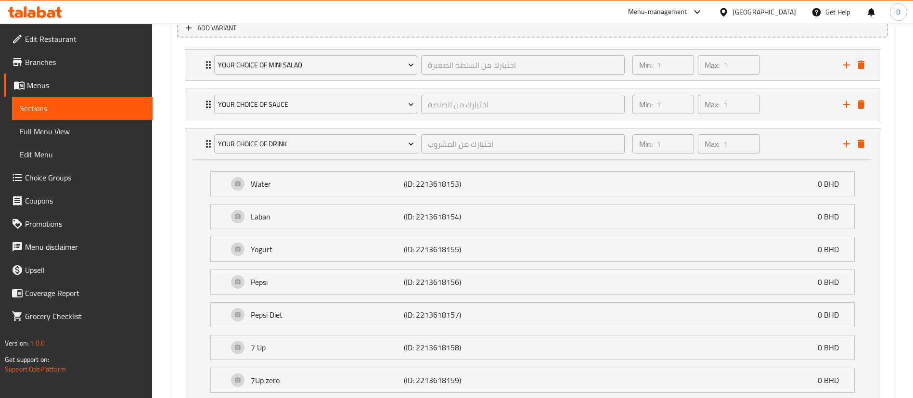
scroll to position [540, 0]
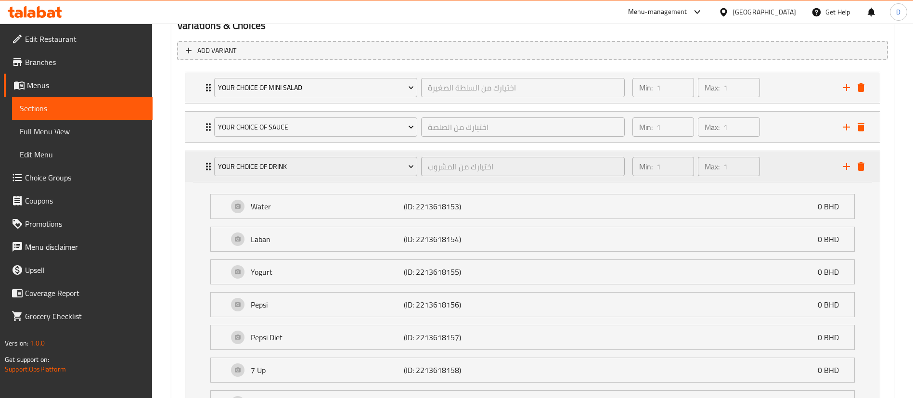
click at [779, 172] on div "Min: 1 ​ Max: 1 ​" at bounding box center [731, 166] width 211 height 31
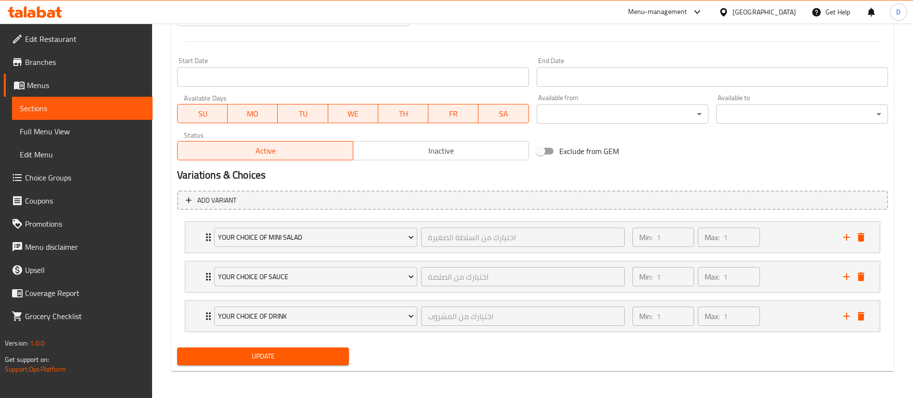
scroll to position [391, 0]
click at [359, 169] on h2 "Variations & Choices" at bounding box center [532, 175] width 710 height 14
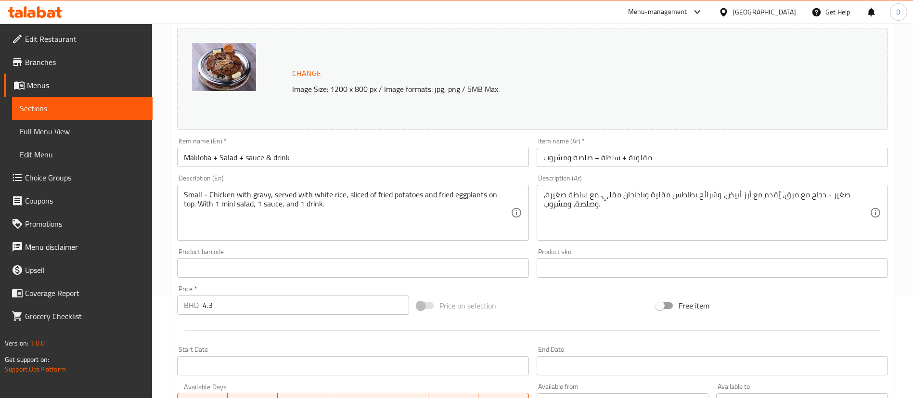
scroll to position [174, 0]
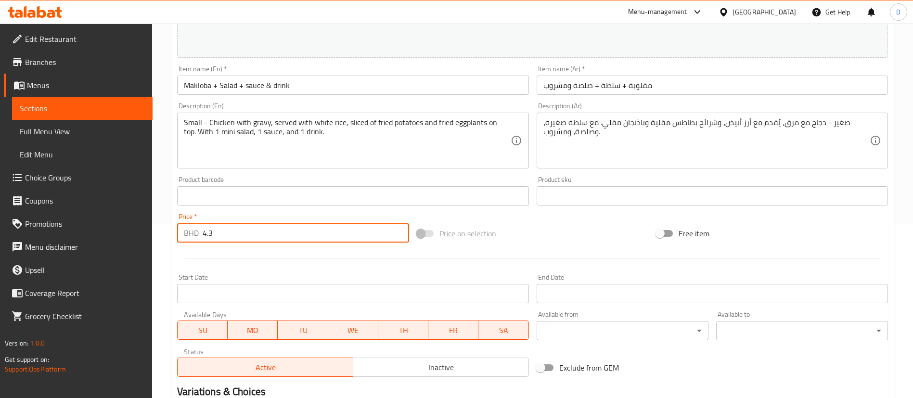
drag, startPoint x: 211, startPoint y: 240, endPoint x: 198, endPoint y: 237, distance: 13.8
click at [198, 237] on div "BHD 4.3 Price *" at bounding box center [293, 232] width 232 height 19
click at [245, 212] on div "Price   * BHD 4.3 Price *" at bounding box center [293, 227] width 240 height 37
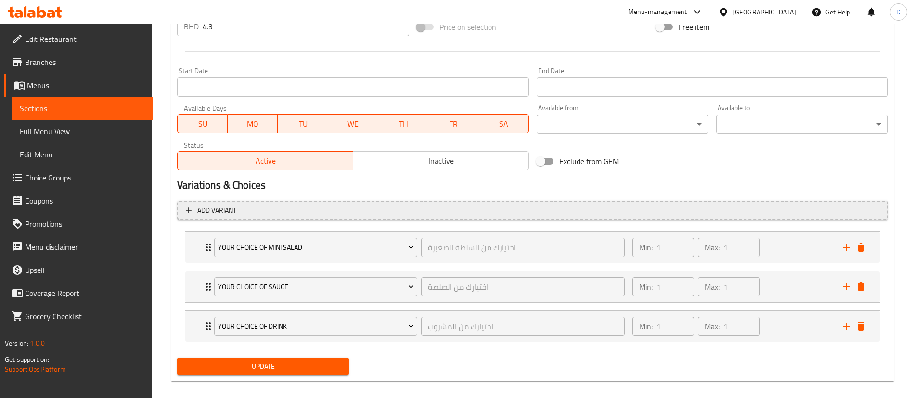
scroll to position [391, 0]
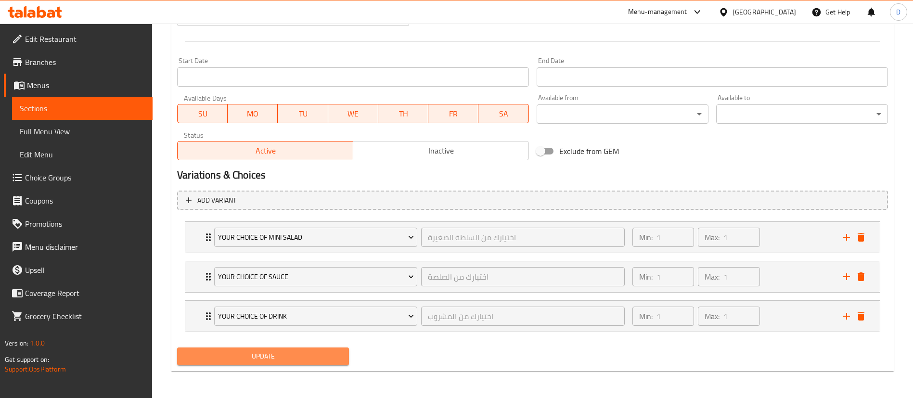
click at [286, 348] on button "Update" at bounding box center [263, 356] width 172 height 18
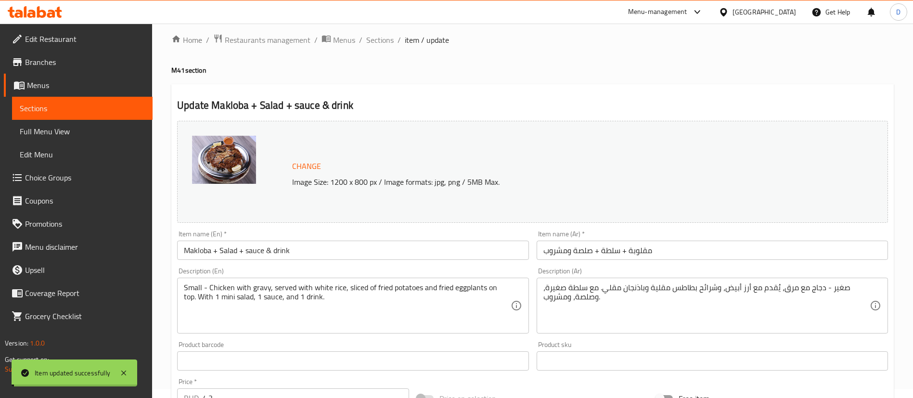
scroll to position [0, 0]
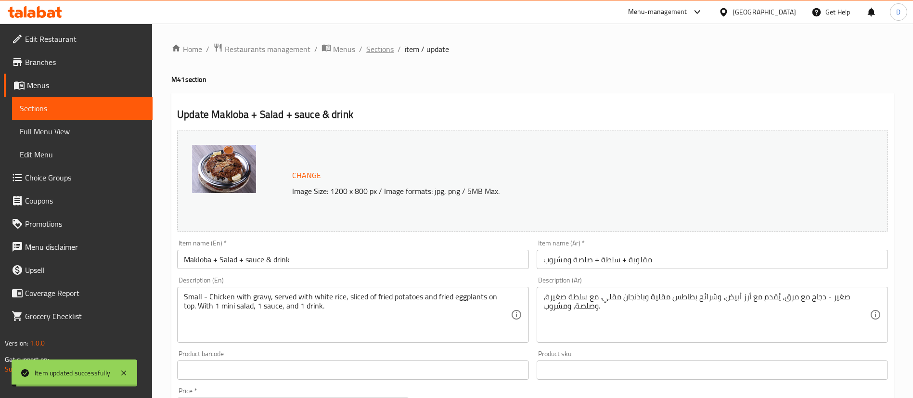
click at [377, 55] on span "Sections" at bounding box center [379, 49] width 27 height 12
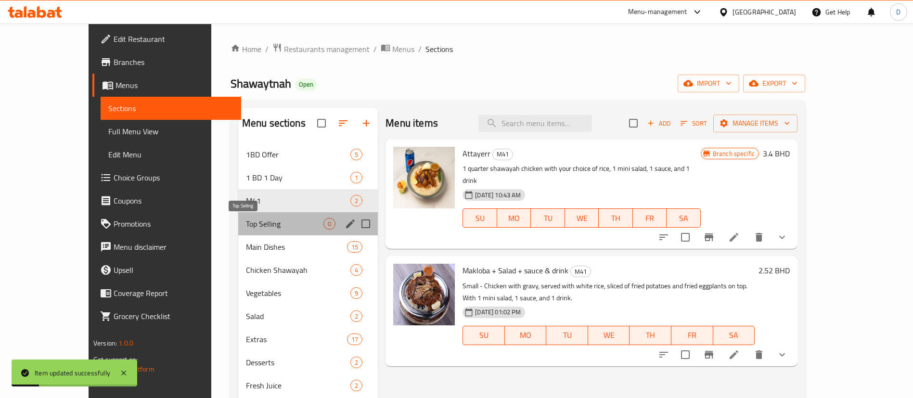
click at [246, 220] on span "Top Selling" at bounding box center [284, 224] width 77 height 12
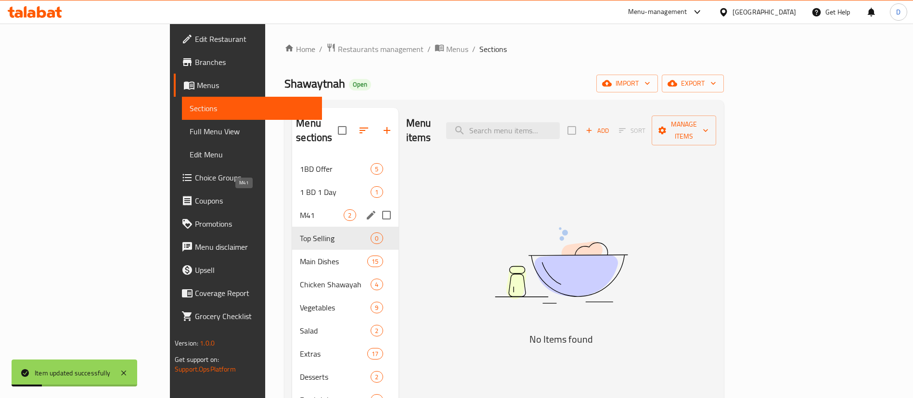
click at [300, 209] on span "M41" at bounding box center [322, 215] width 44 height 12
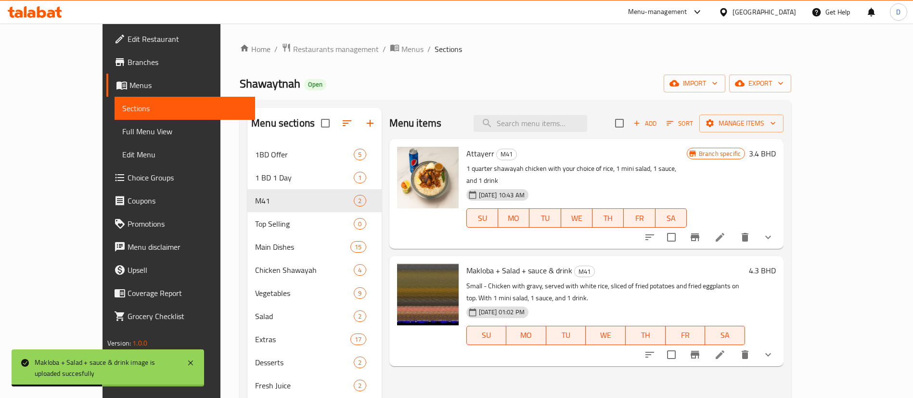
click at [725, 349] on icon at bounding box center [720, 355] width 12 height 12
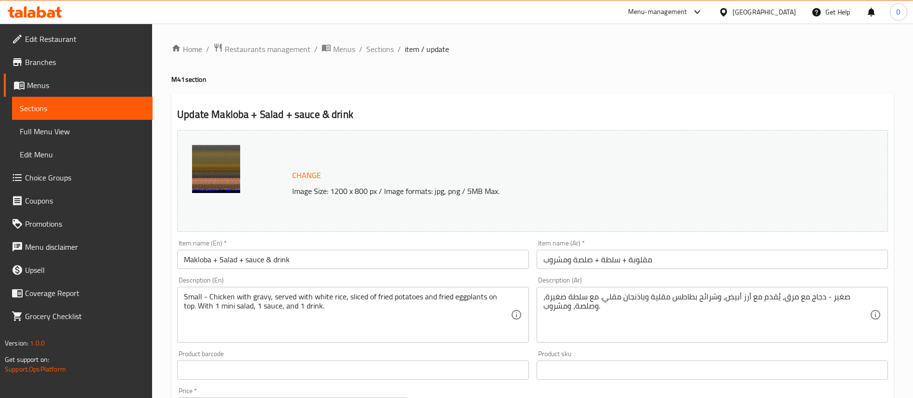
click at [380, 50] on span "Sections" at bounding box center [379, 49] width 27 height 12
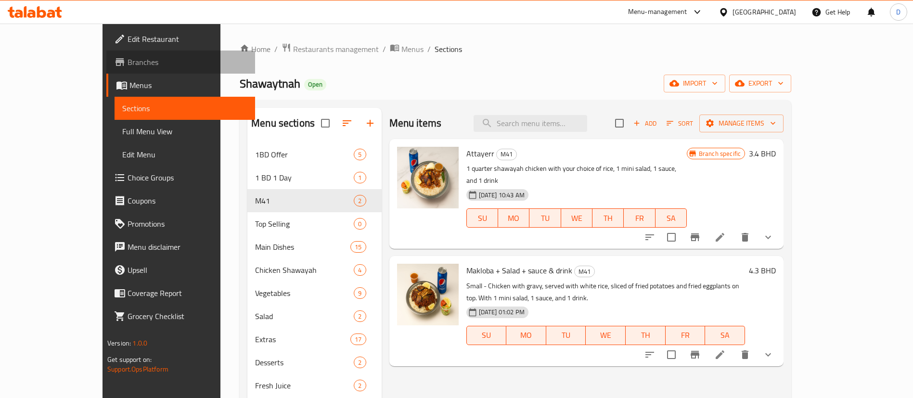
click at [106, 68] on link "Branches" at bounding box center [180, 62] width 149 height 23
